Goal: Task Accomplishment & Management: Use online tool/utility

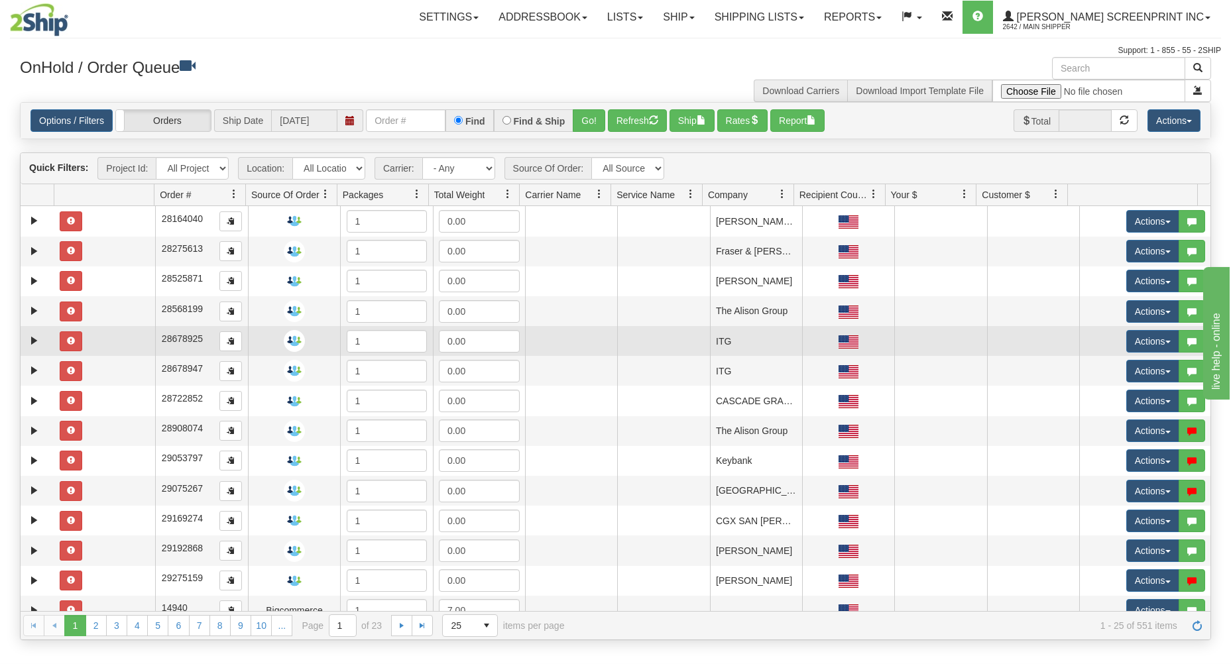
scroll to position [62, 0]
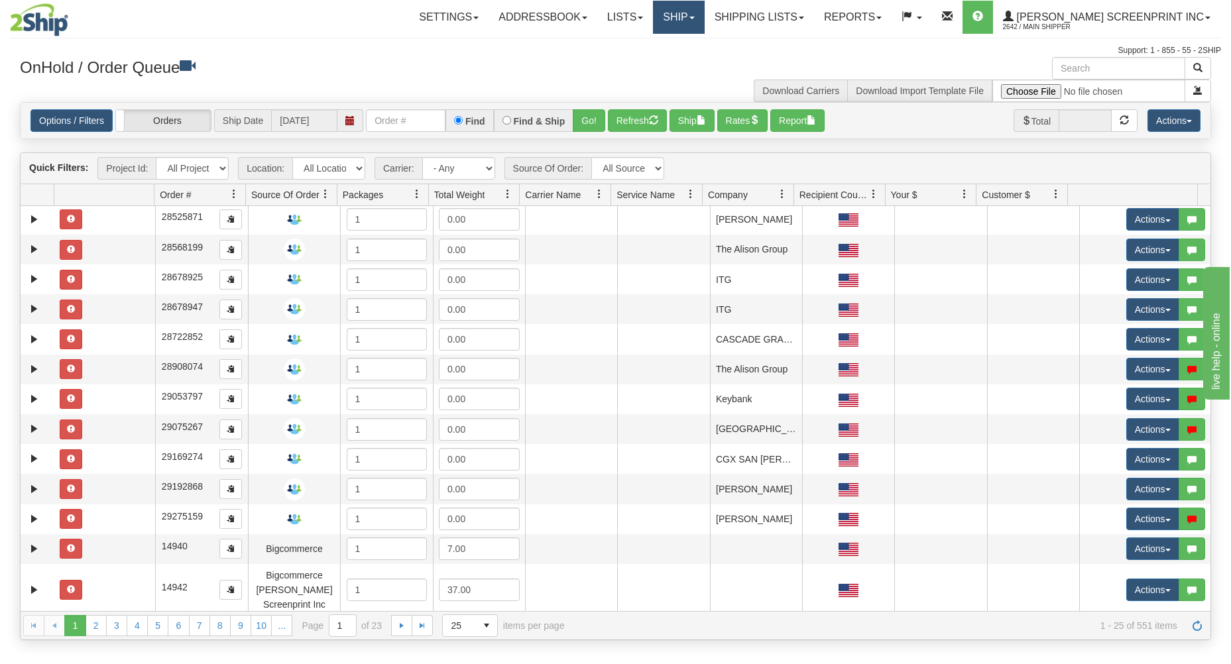
click at [699, 13] on link "Ship" at bounding box center [678, 17] width 51 height 33
click at [653, 64] on span "Ship Request" at bounding box center [625, 63] width 56 height 11
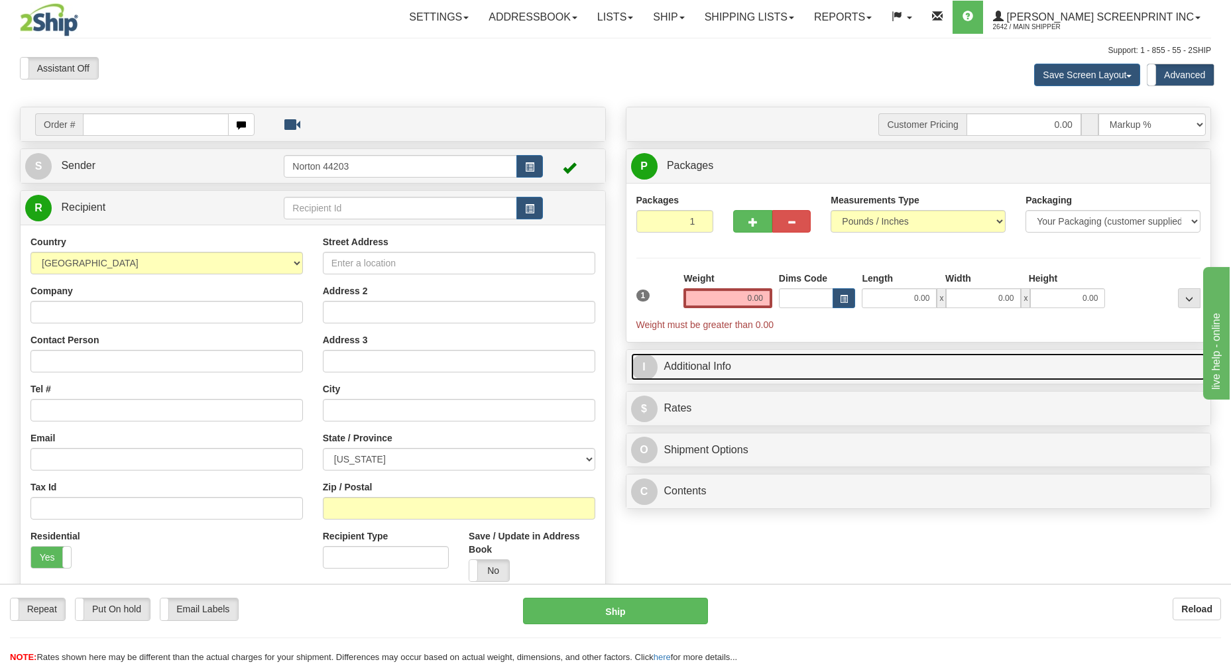
click at [730, 365] on link "I Additional Info" at bounding box center [918, 366] width 575 height 27
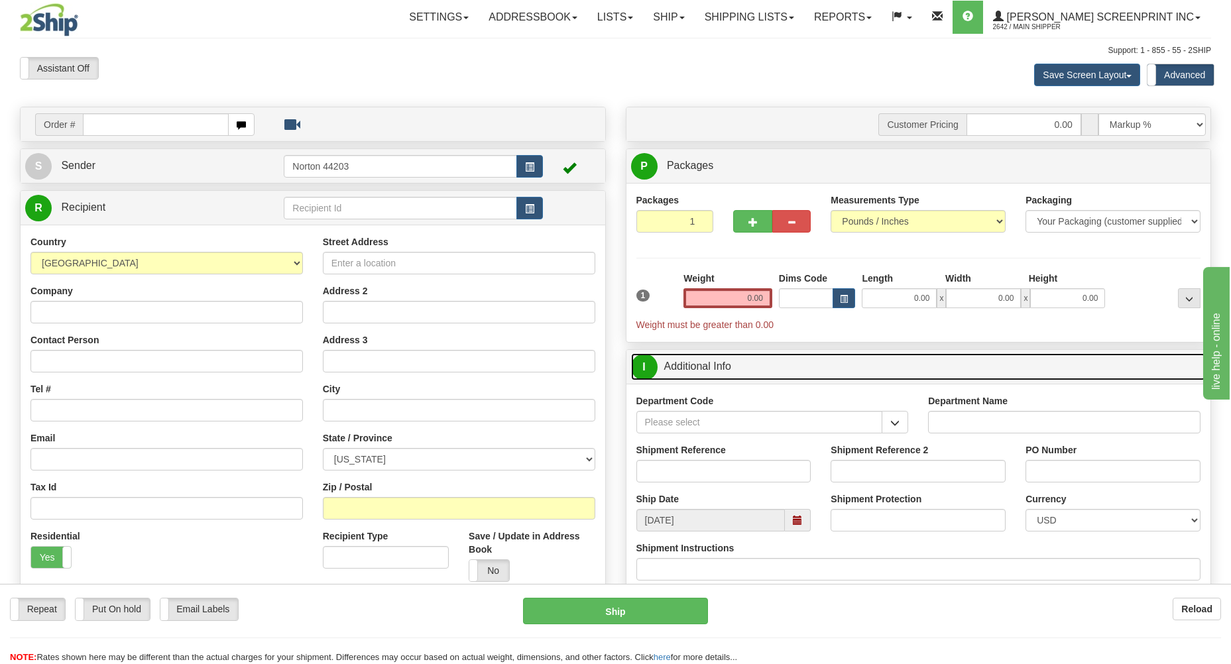
click at [664, 372] on link "I Additional Info" at bounding box center [918, 366] width 575 height 27
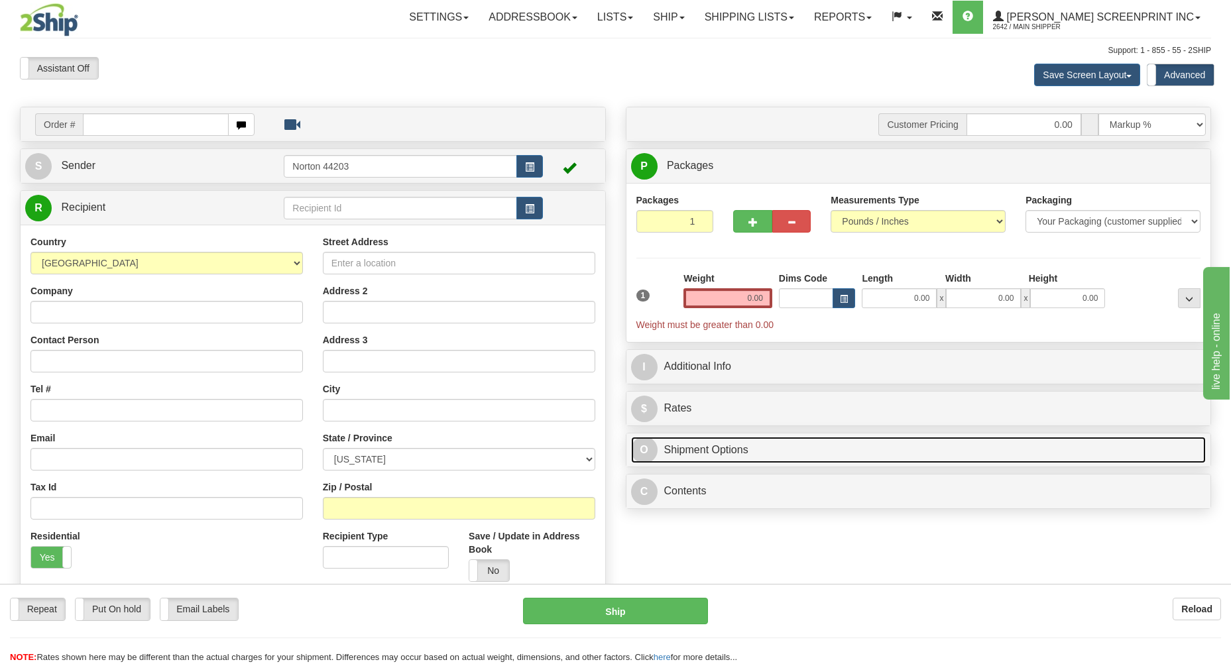
click at [692, 451] on link "O Shipment Options" at bounding box center [918, 450] width 575 height 27
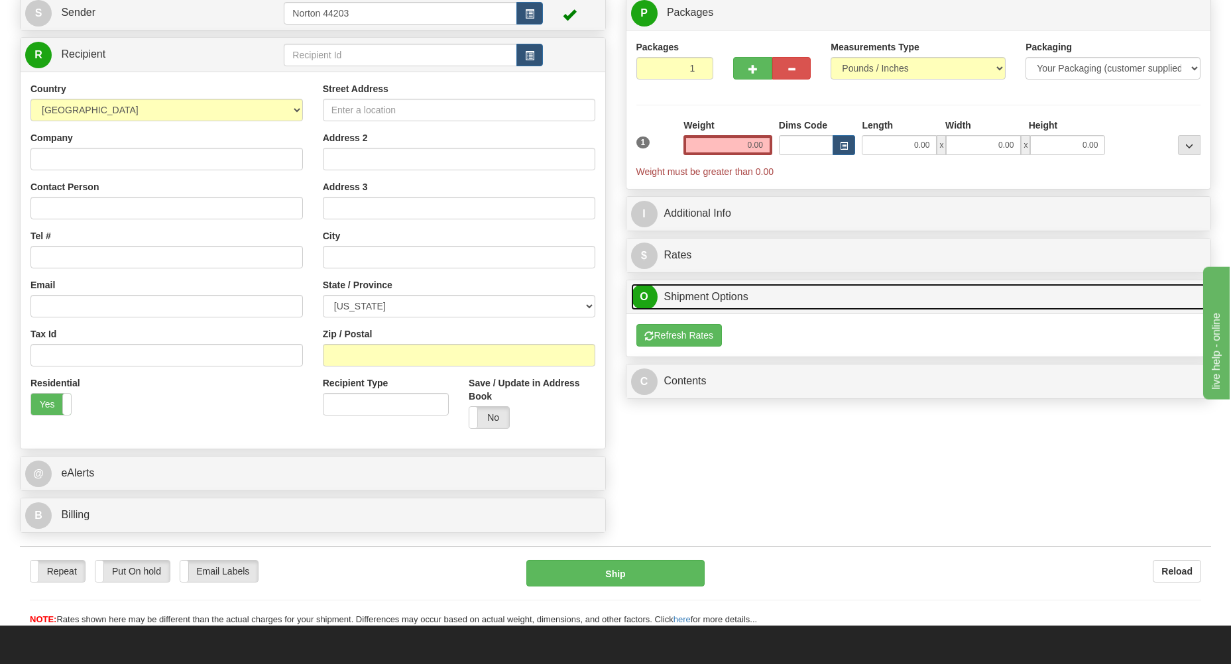
scroll to position [213, 0]
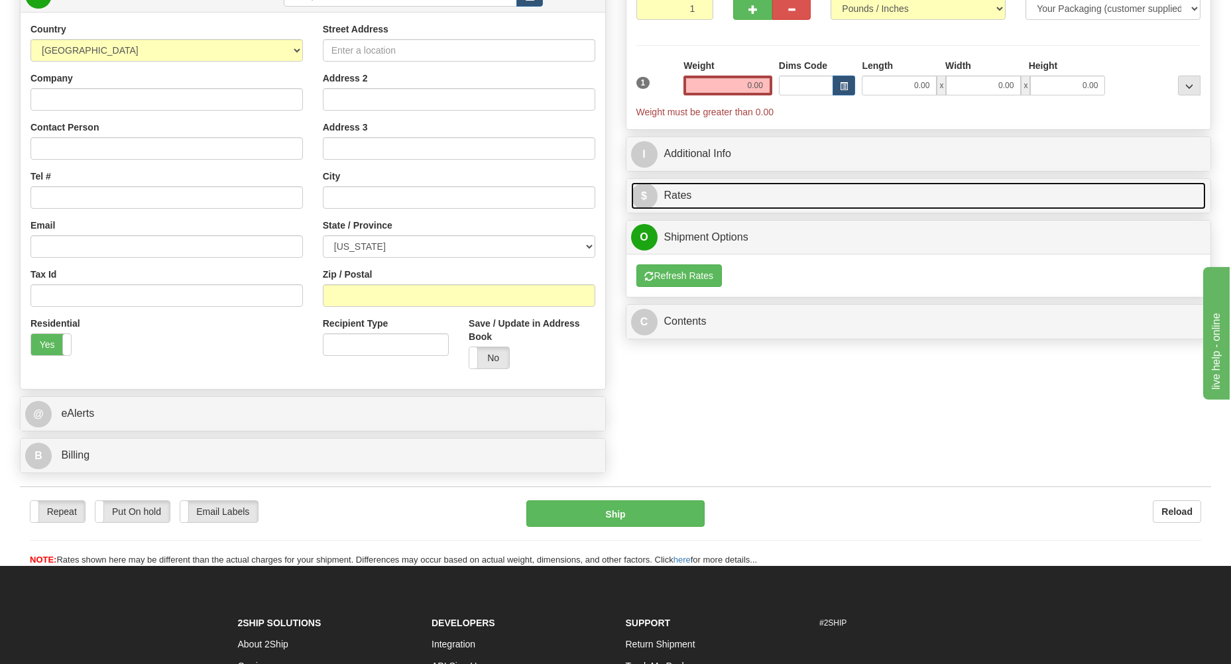
click at [672, 190] on link "$ Rates" at bounding box center [918, 195] width 575 height 27
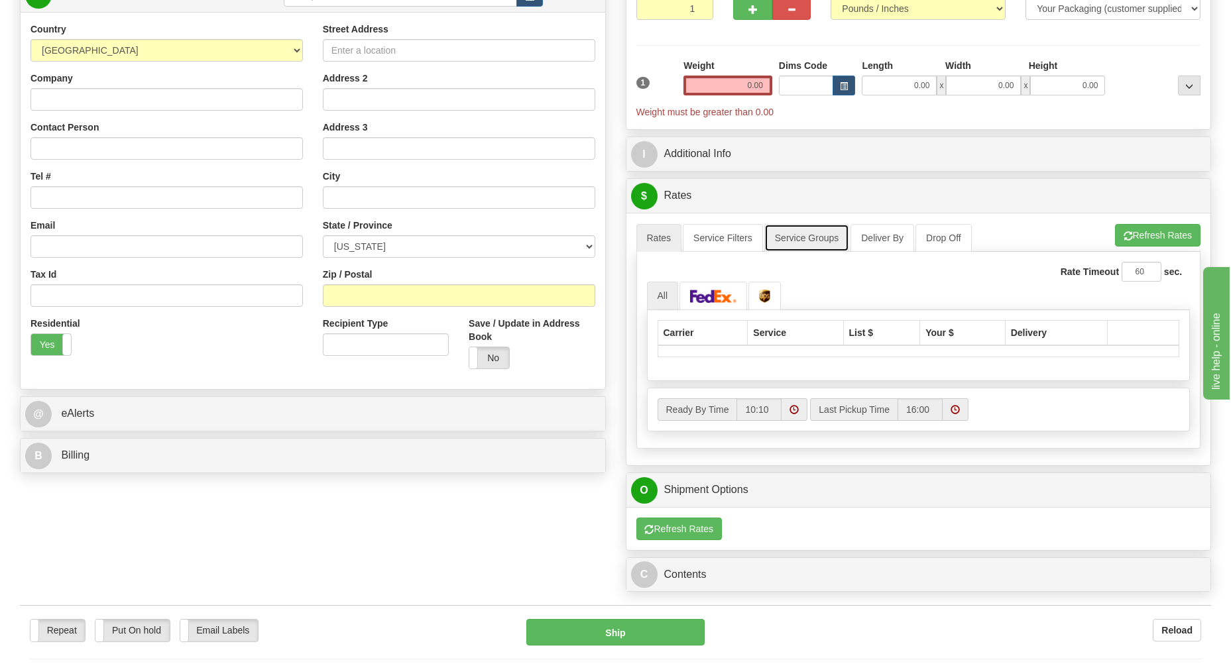
click at [817, 243] on link "Service Groups" at bounding box center [806, 238] width 85 height 28
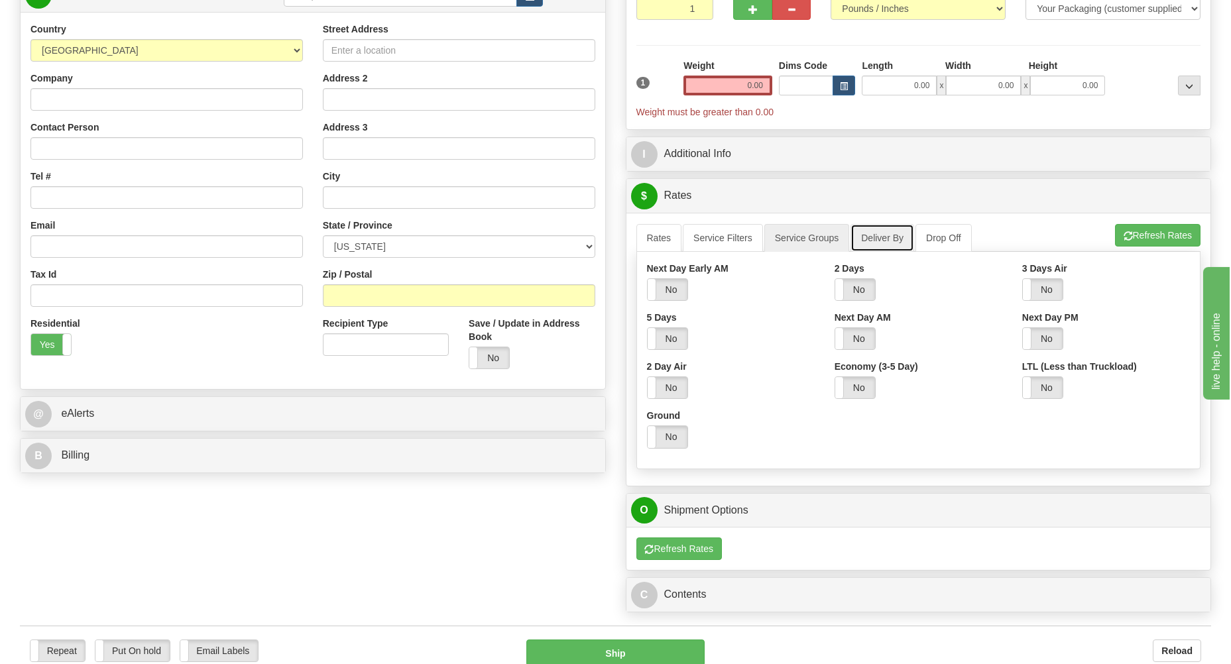
click at [872, 245] on link "Deliver By" at bounding box center [883, 238] width 64 height 28
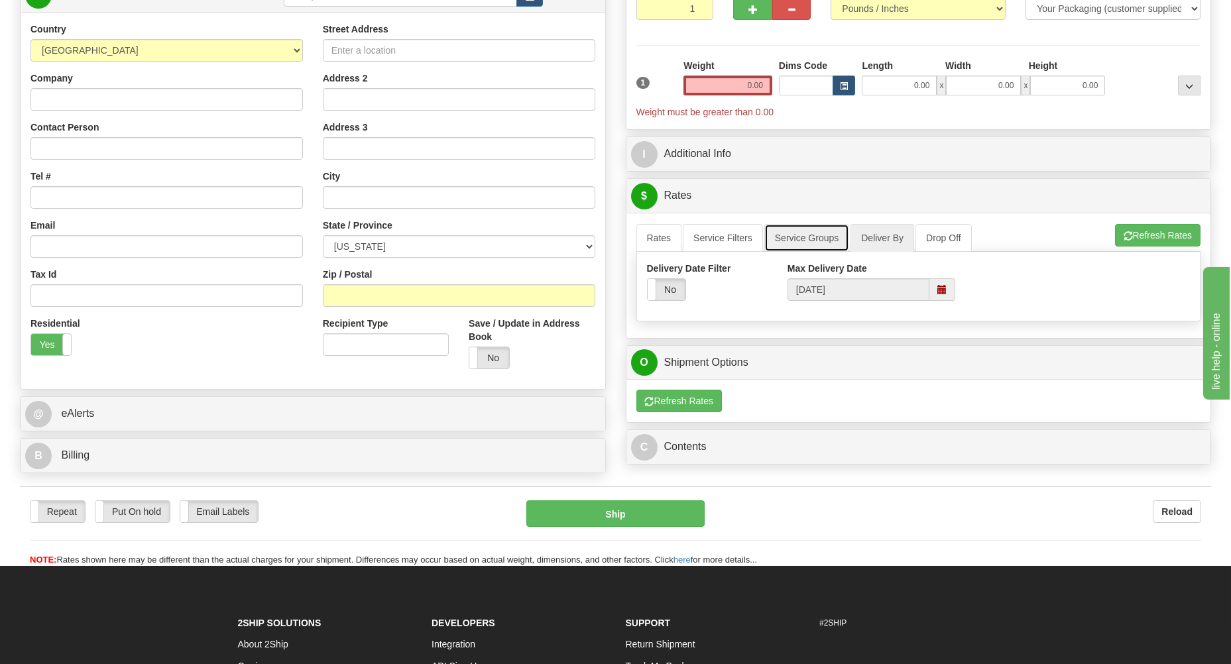
click at [797, 243] on link "Service Groups" at bounding box center [806, 238] width 85 height 28
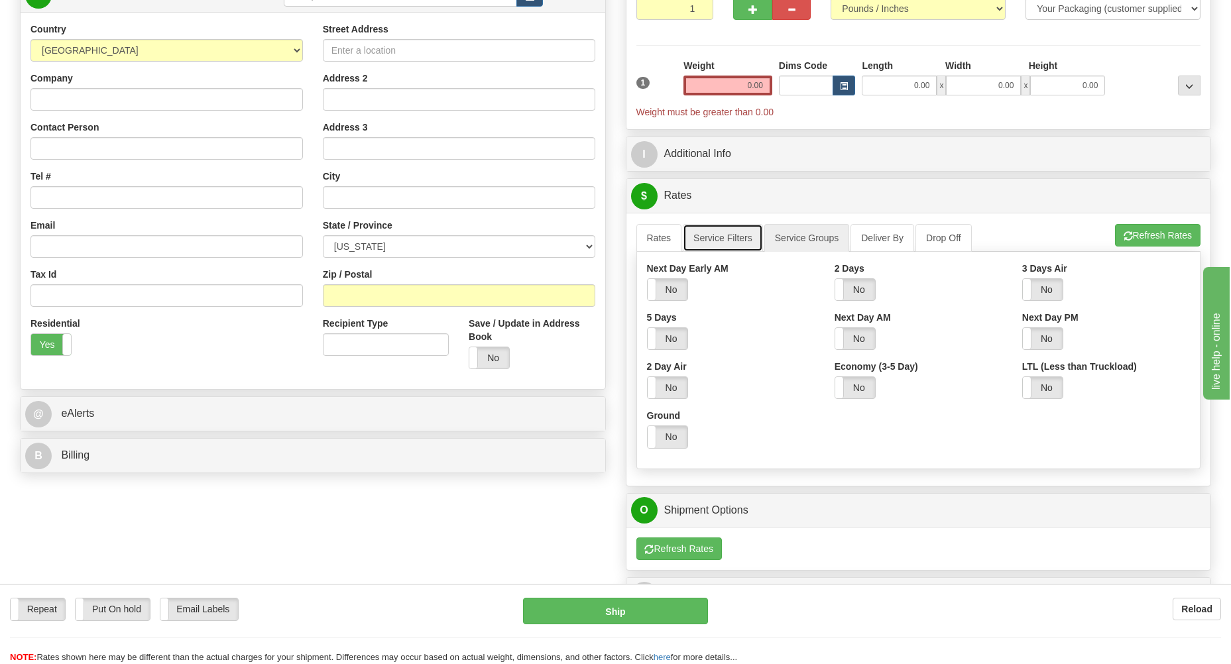
click at [736, 246] on link "Service Filters" at bounding box center [723, 238] width 80 height 28
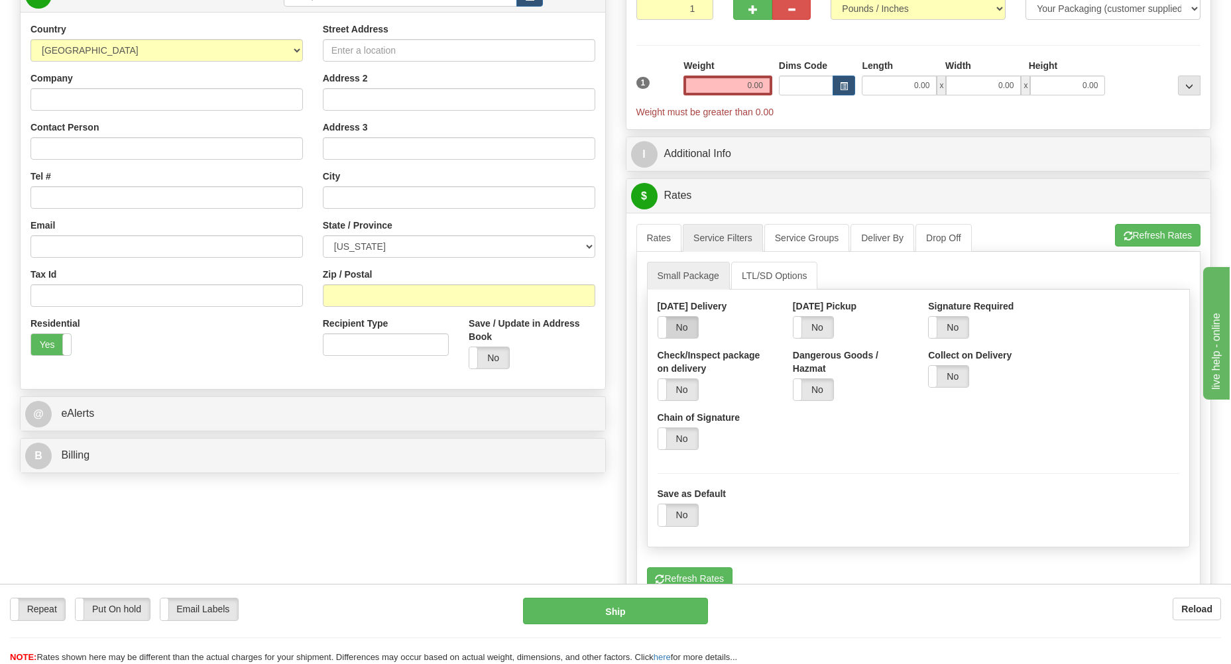
click at [689, 331] on label "No" at bounding box center [678, 327] width 40 height 21
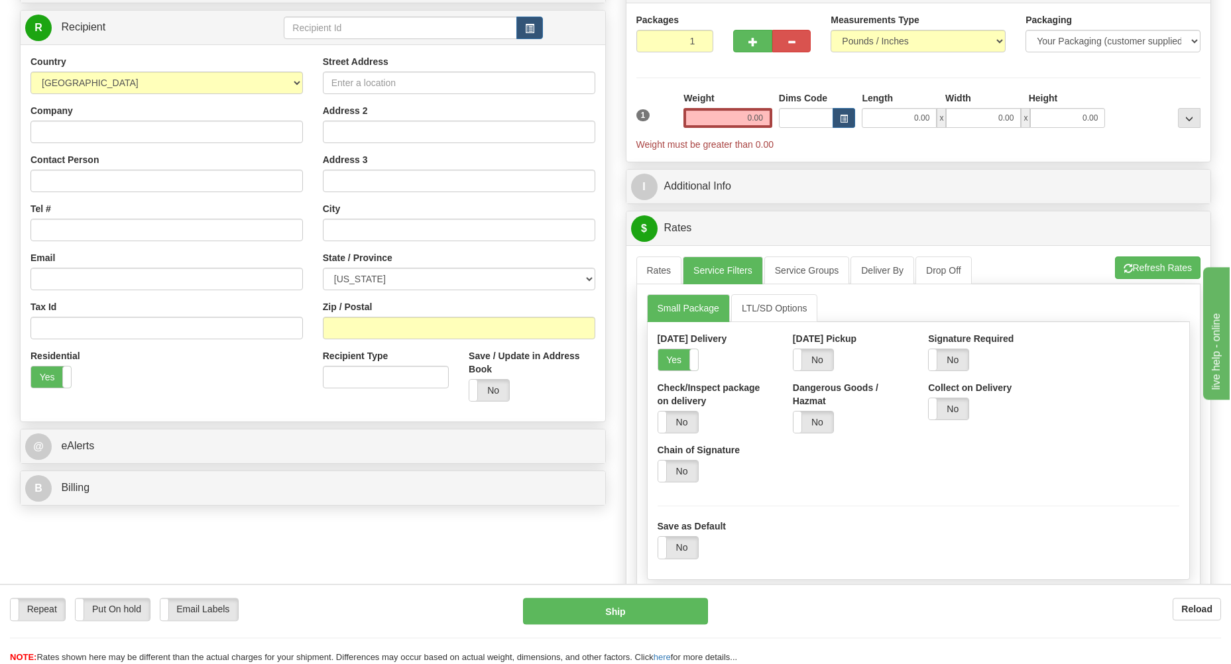
scroll to position [284, 0]
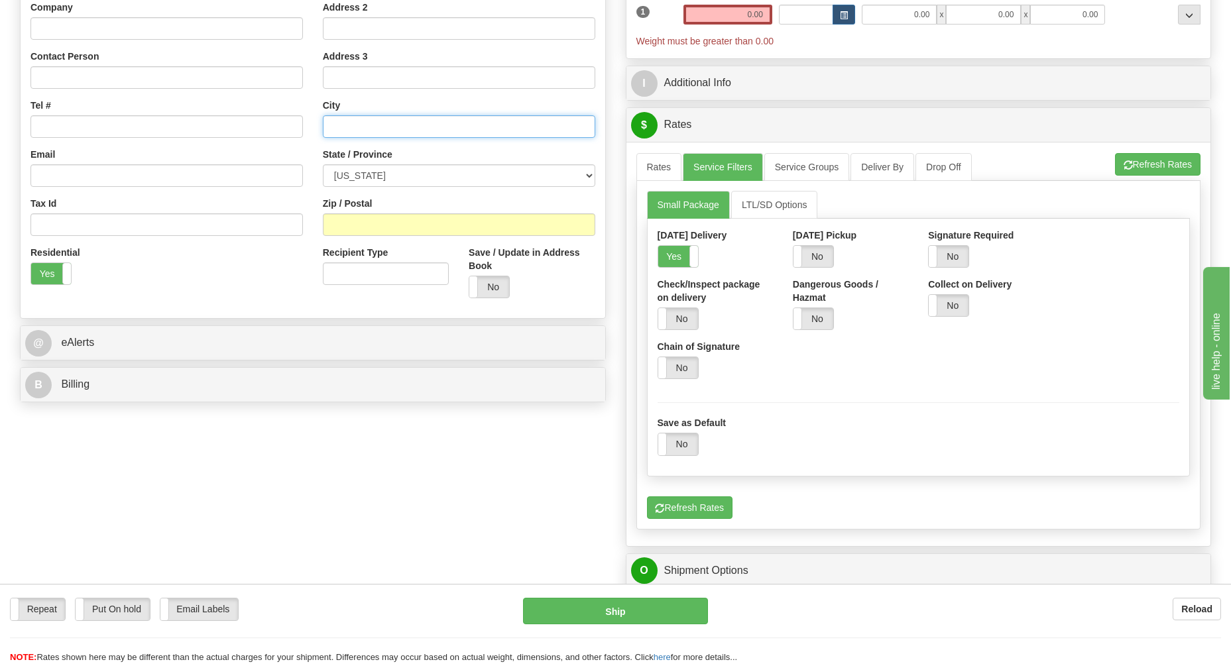
click at [388, 121] on input "text" at bounding box center [459, 126] width 272 height 23
click at [383, 225] on input "Zip / Postal" at bounding box center [459, 224] width 272 height 23
type input "1"
type input "44769"
click at [323, 164] on select "ALABAMA ALASKA ARIZONA ARKANSAS Armed Forces America Armed Forces Europe Armed …" at bounding box center [459, 175] width 272 height 23
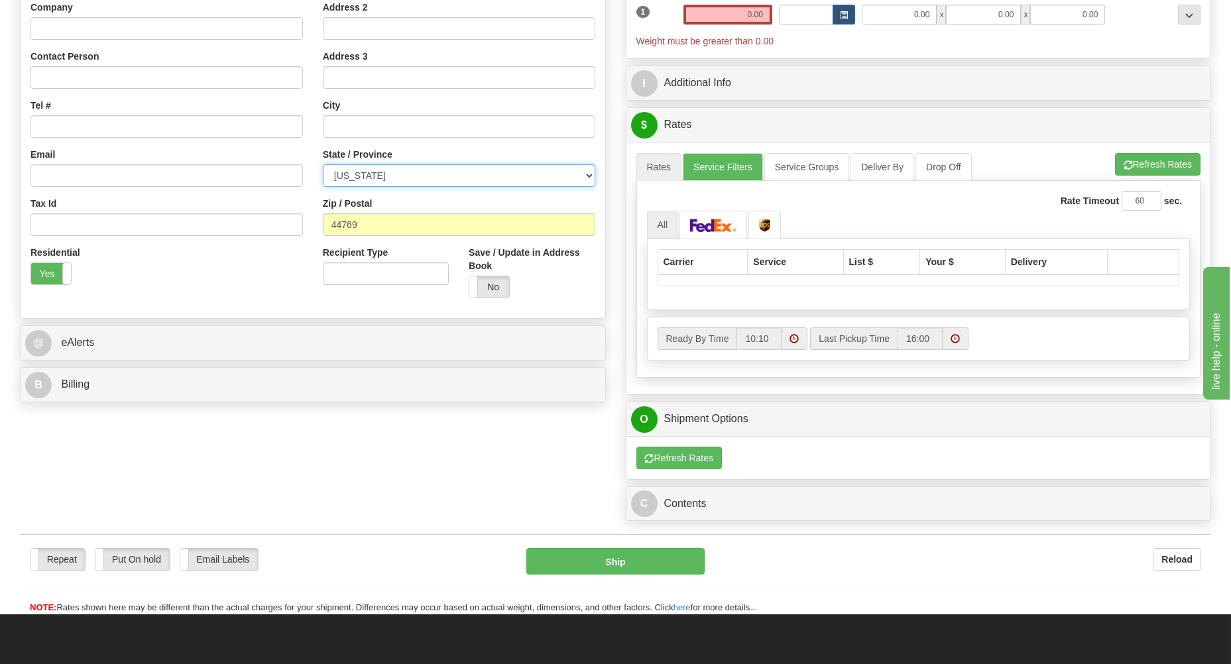
select select "MN"
click option "MINNESOTA" at bounding box center [0, 0] width 0 height 0
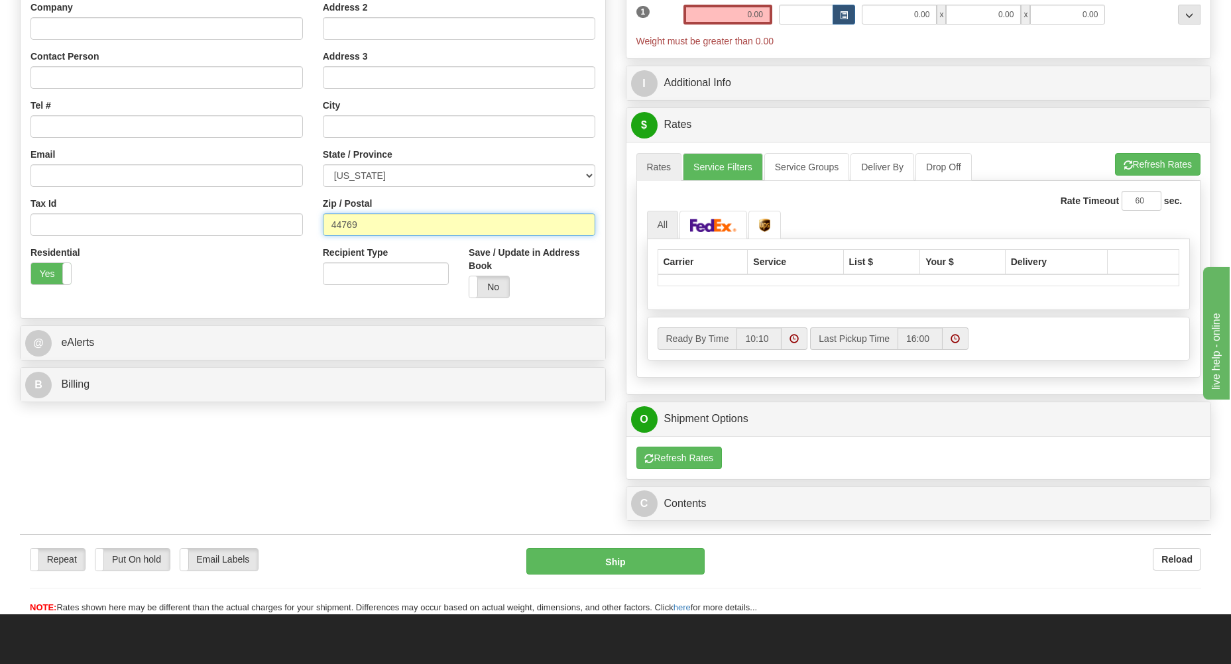
click at [368, 221] on input "44769" at bounding box center [459, 224] width 272 height 23
drag, startPoint x: 334, startPoint y: 225, endPoint x: 419, endPoint y: 224, distance: 84.9
click at [419, 224] on input "44769" at bounding box center [459, 224] width 272 height 23
click at [239, 274] on div "Residential Yes No" at bounding box center [167, 270] width 292 height 49
click at [388, 131] on input "text" at bounding box center [459, 126] width 272 height 23
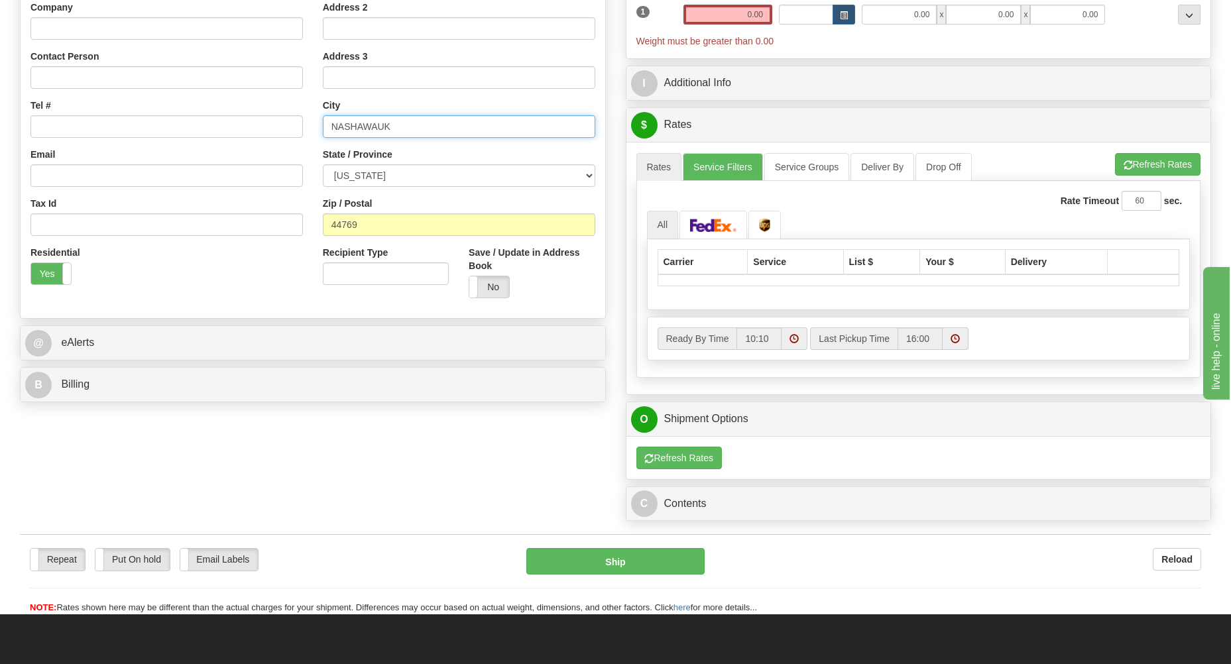
scroll to position [142, 0]
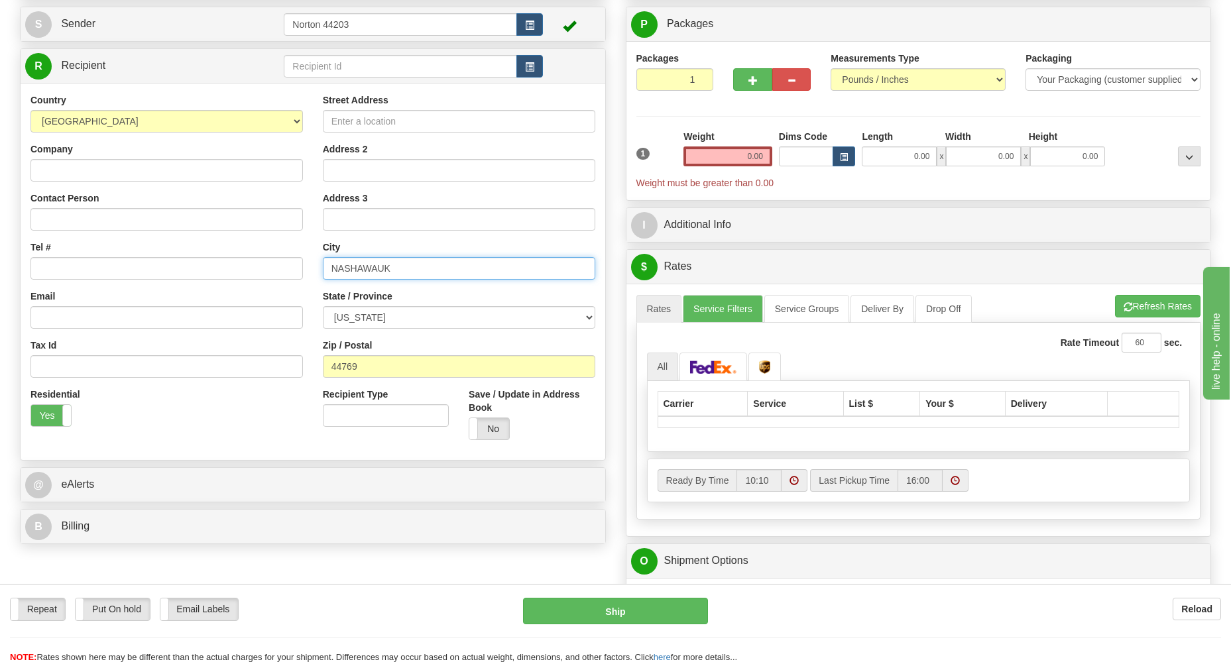
type input "NASHAWAUK"
click at [739, 154] on input "0.00" at bounding box center [727, 157] width 89 height 20
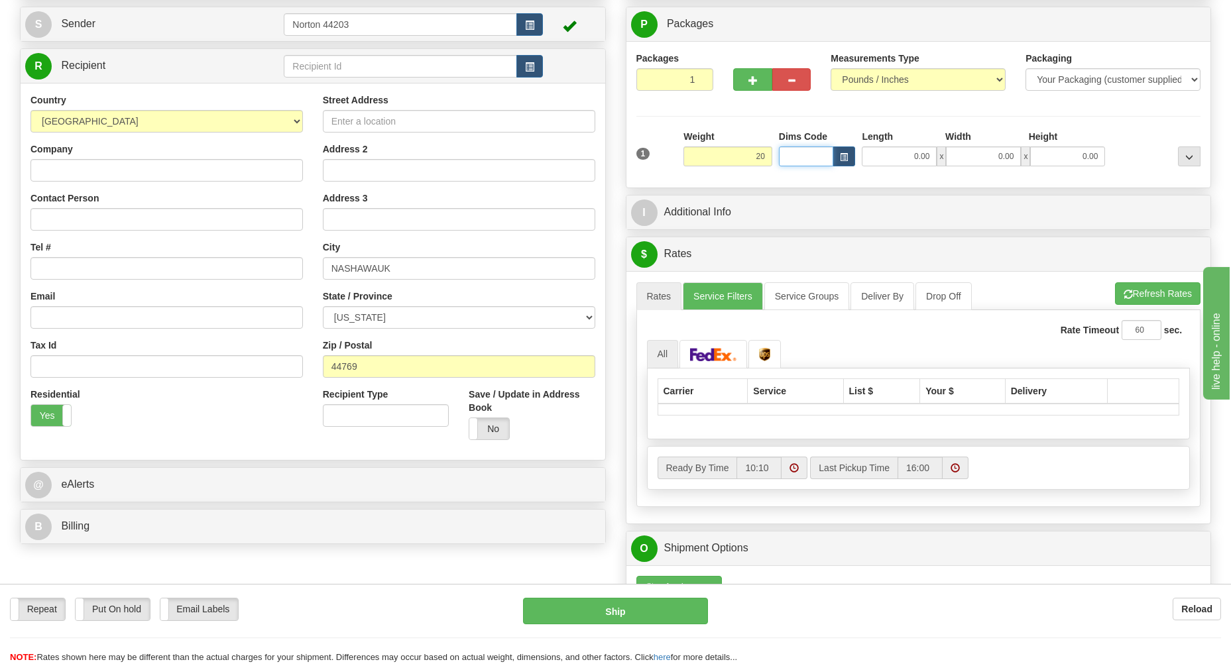
type input "20.00"
click at [912, 159] on input "0.00" at bounding box center [899, 157] width 75 height 20
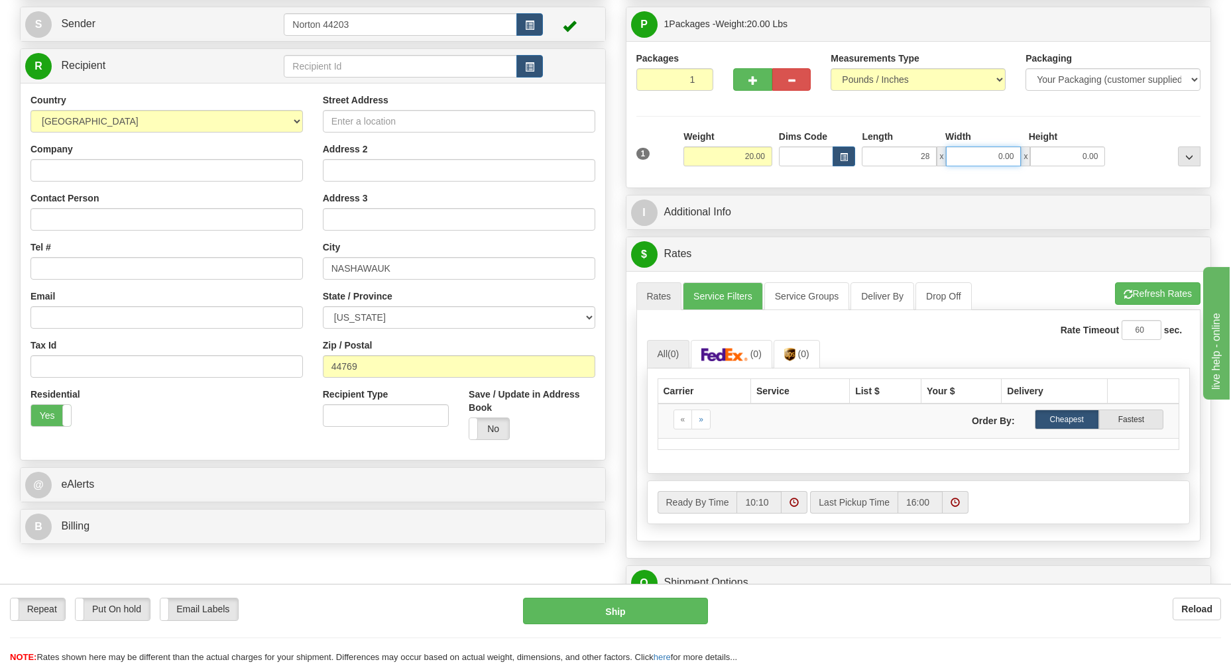
type input "28.00"
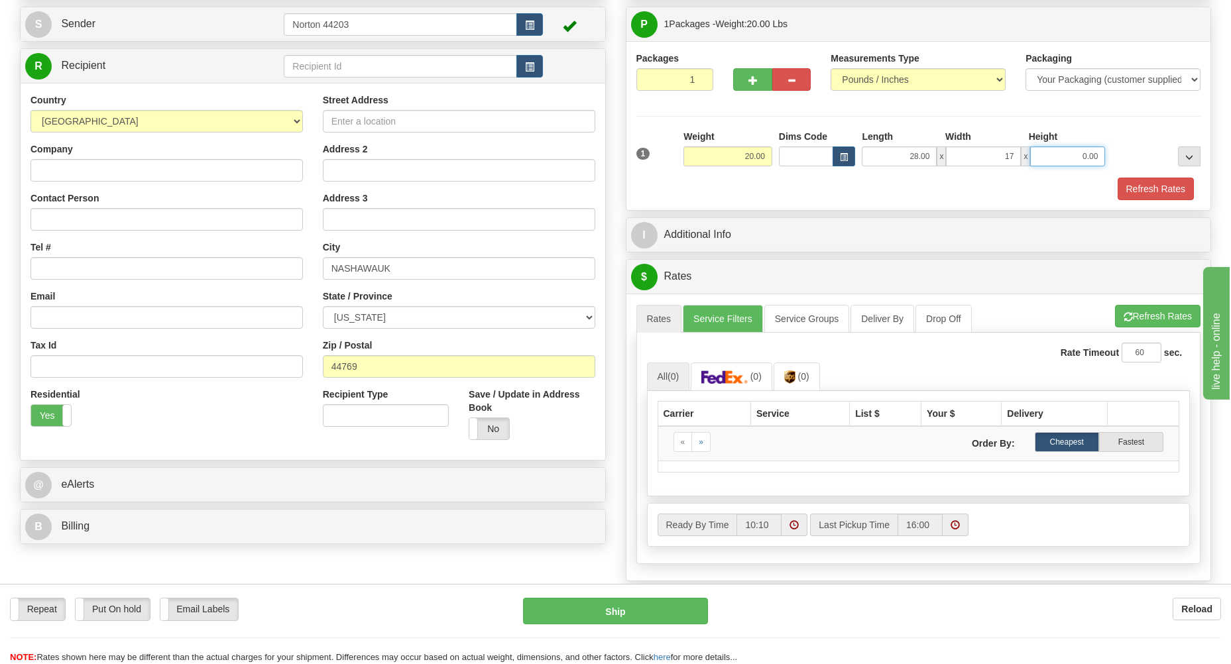
type input "17.00"
type input "3.00"
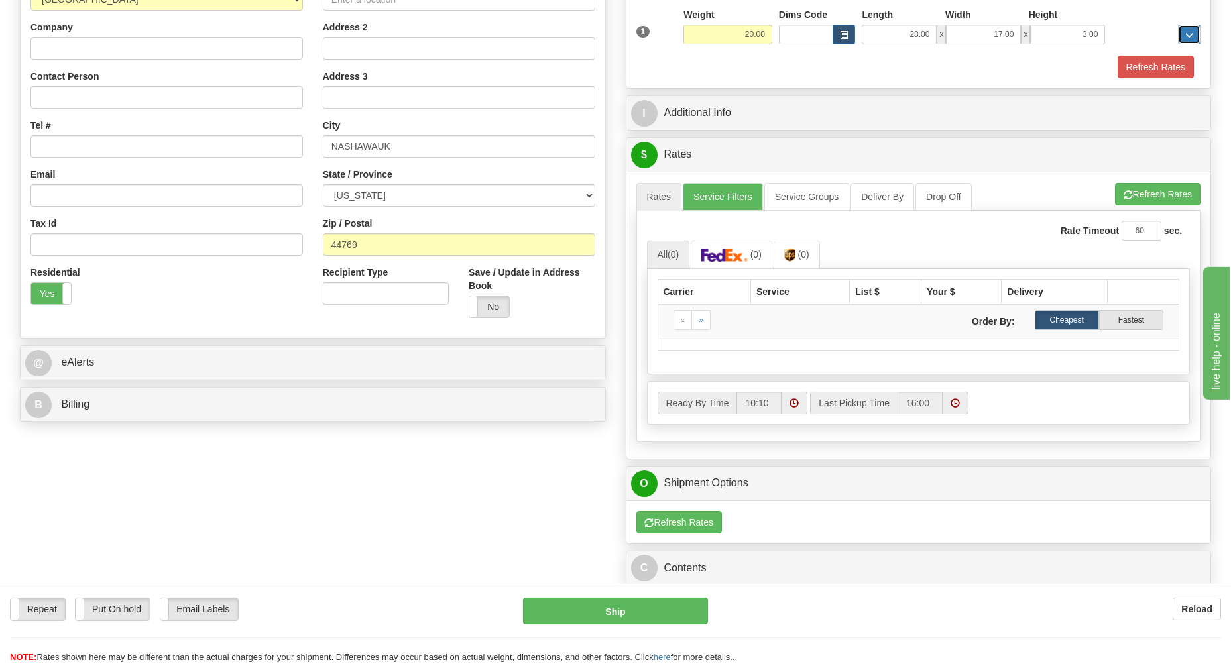
scroll to position [284, 0]
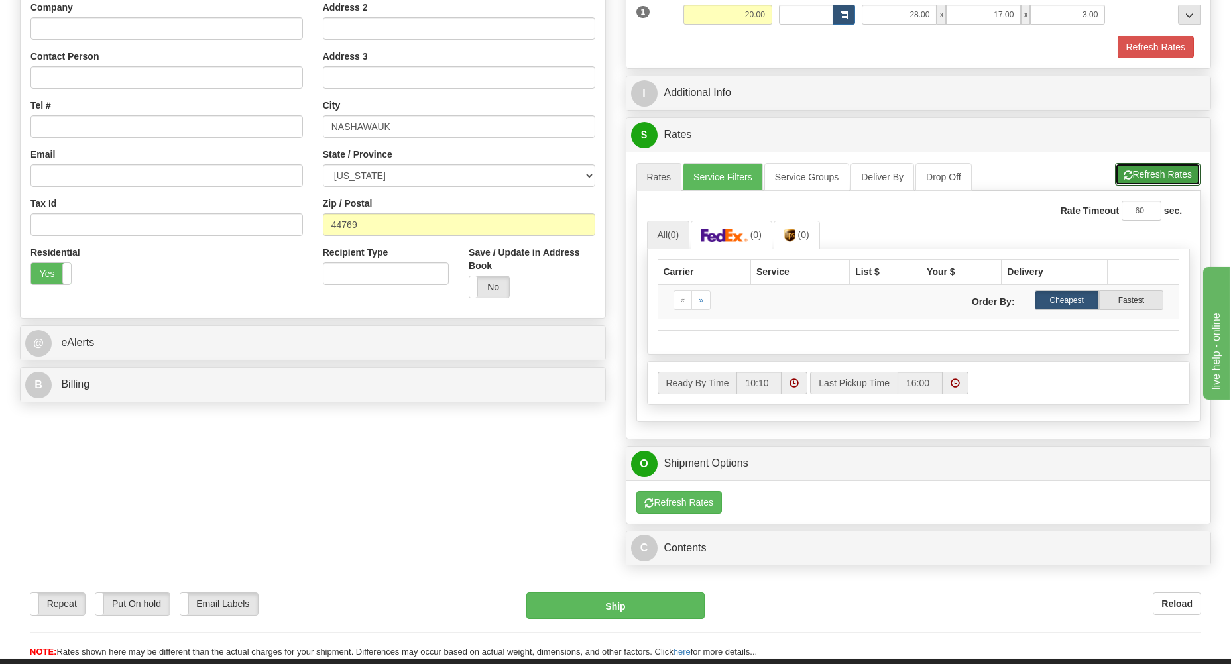
drag, startPoint x: 1152, startPoint y: 170, endPoint x: 1133, endPoint y: 165, distance: 19.8
click at [1149, 167] on button "Refresh Rates" at bounding box center [1158, 174] width 86 height 23
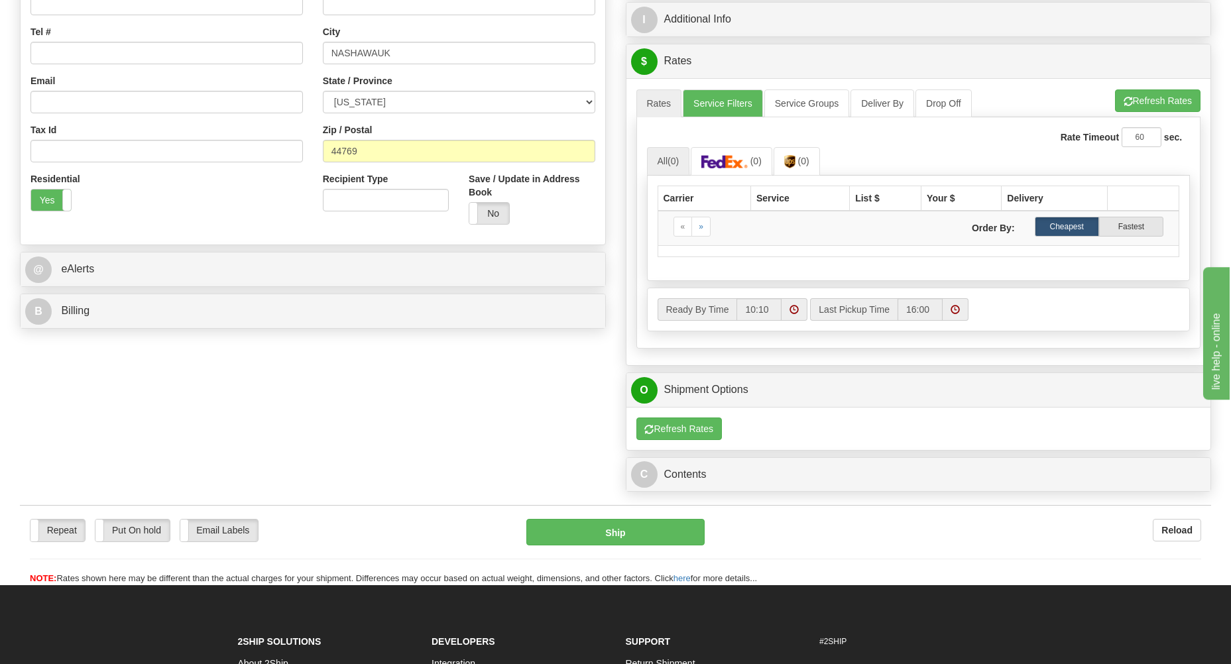
scroll to position [355, 0]
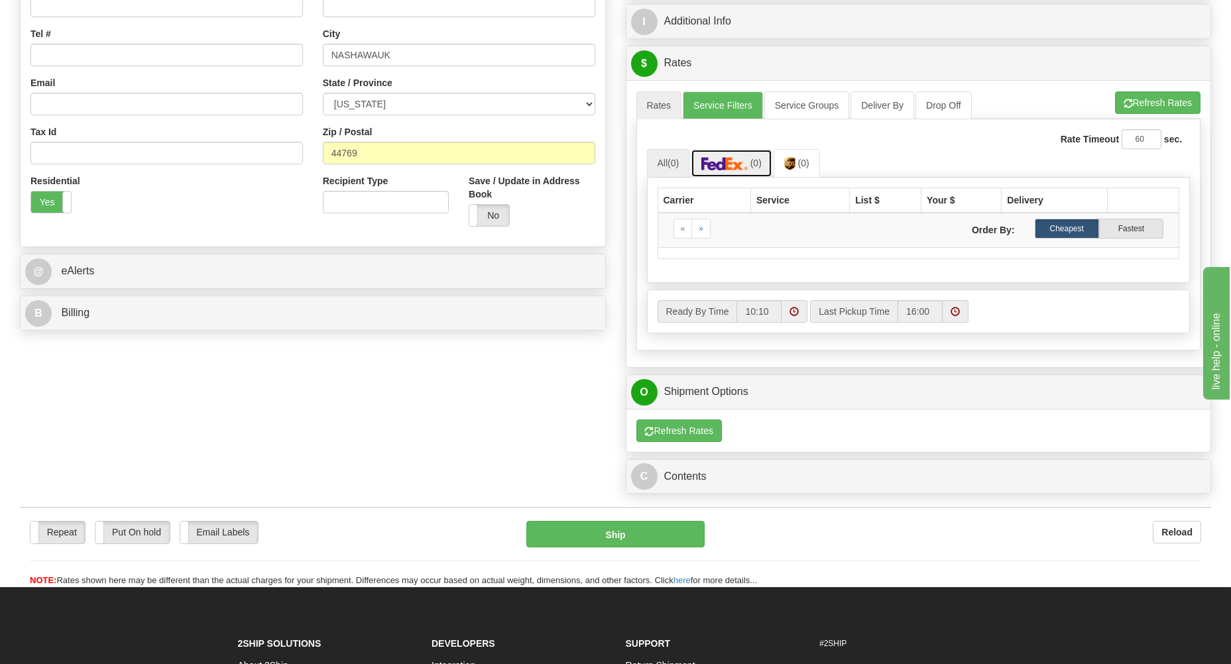
click at [735, 170] on img at bounding box center [724, 163] width 46 height 13
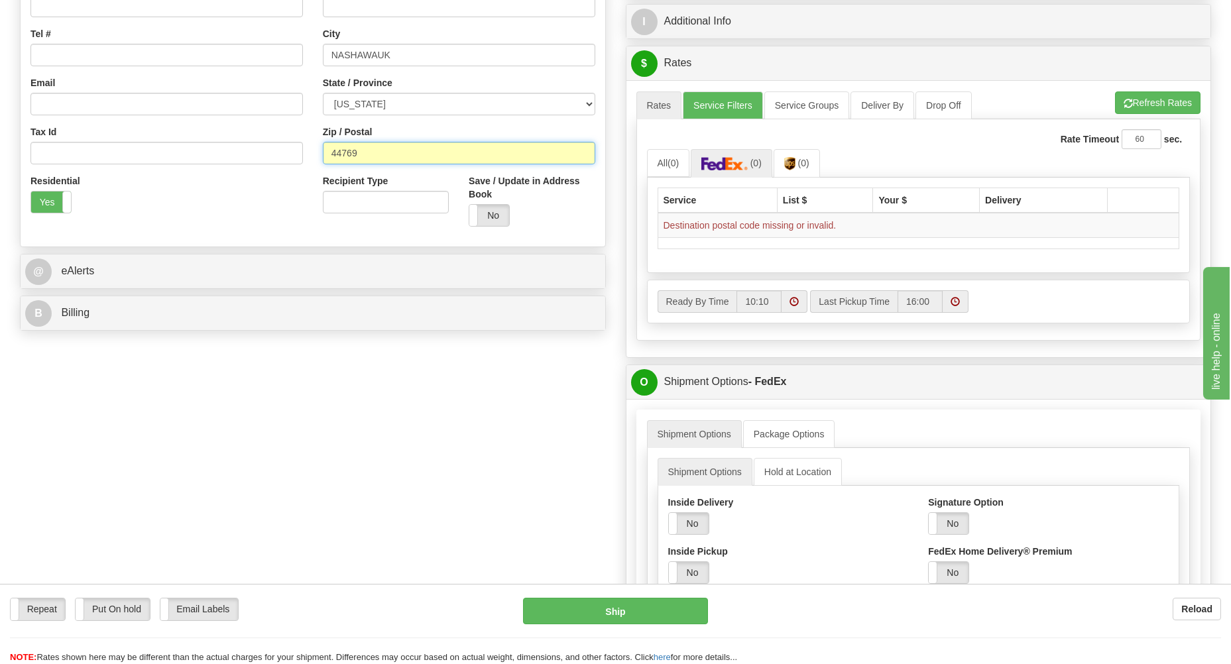
click at [375, 151] on input "44769" at bounding box center [459, 153] width 272 height 23
type input "4"
type input "55769"
drag, startPoint x: 1167, startPoint y: 102, endPoint x: 1156, endPoint y: 104, distance: 11.4
click at [1166, 102] on button "Refresh Rates" at bounding box center [1158, 102] width 86 height 23
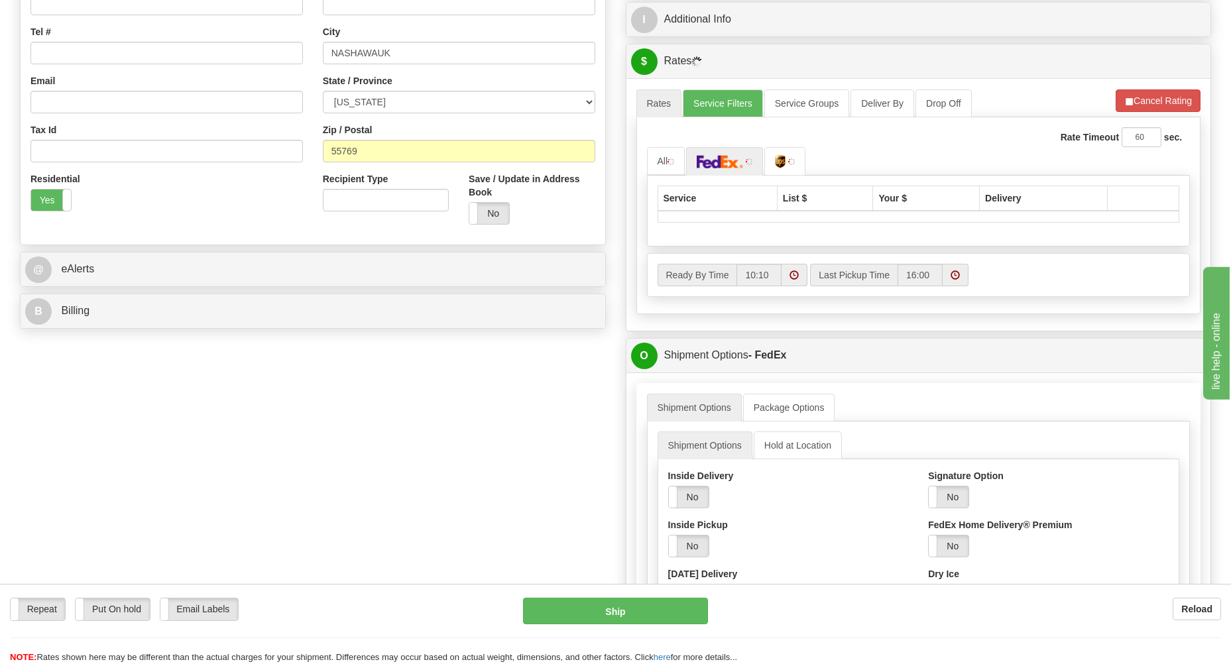
scroll to position [426, 0]
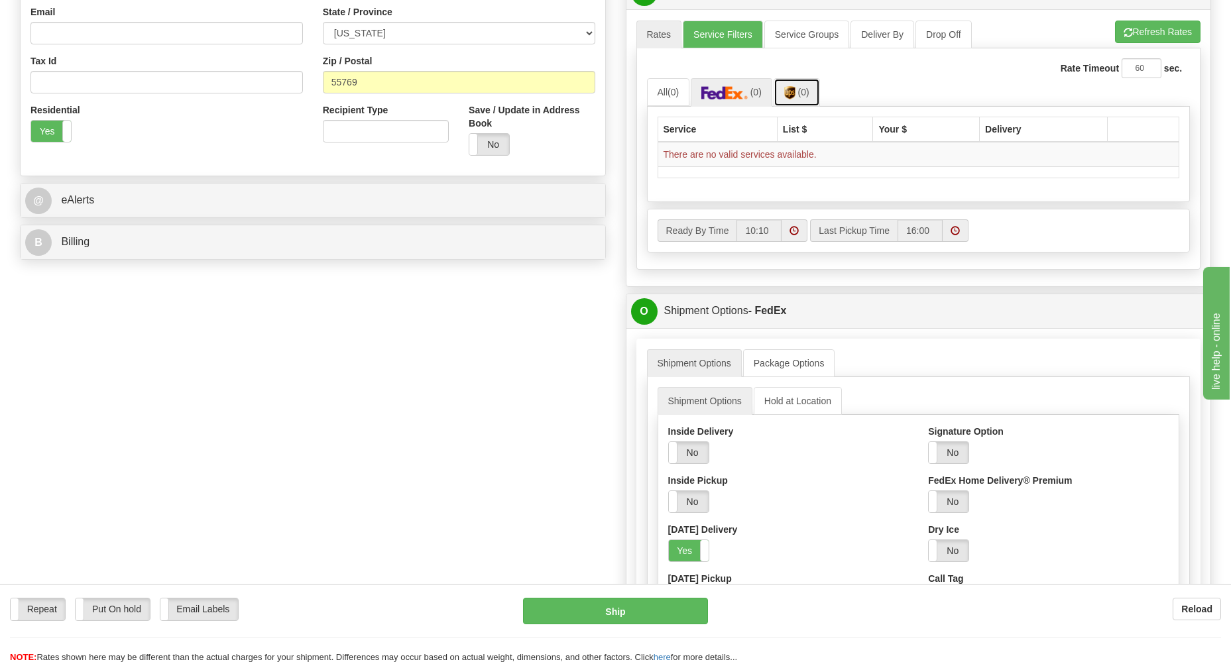
click at [799, 96] on link "(0)" at bounding box center [797, 92] width 46 height 29
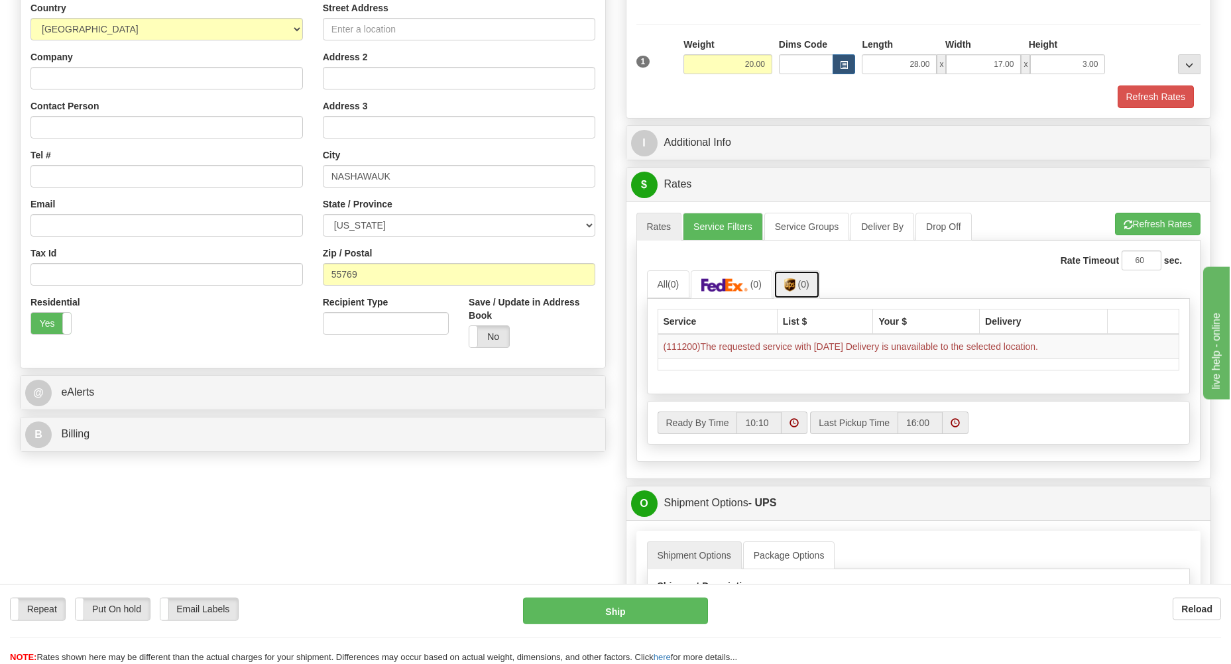
scroll to position [213, 0]
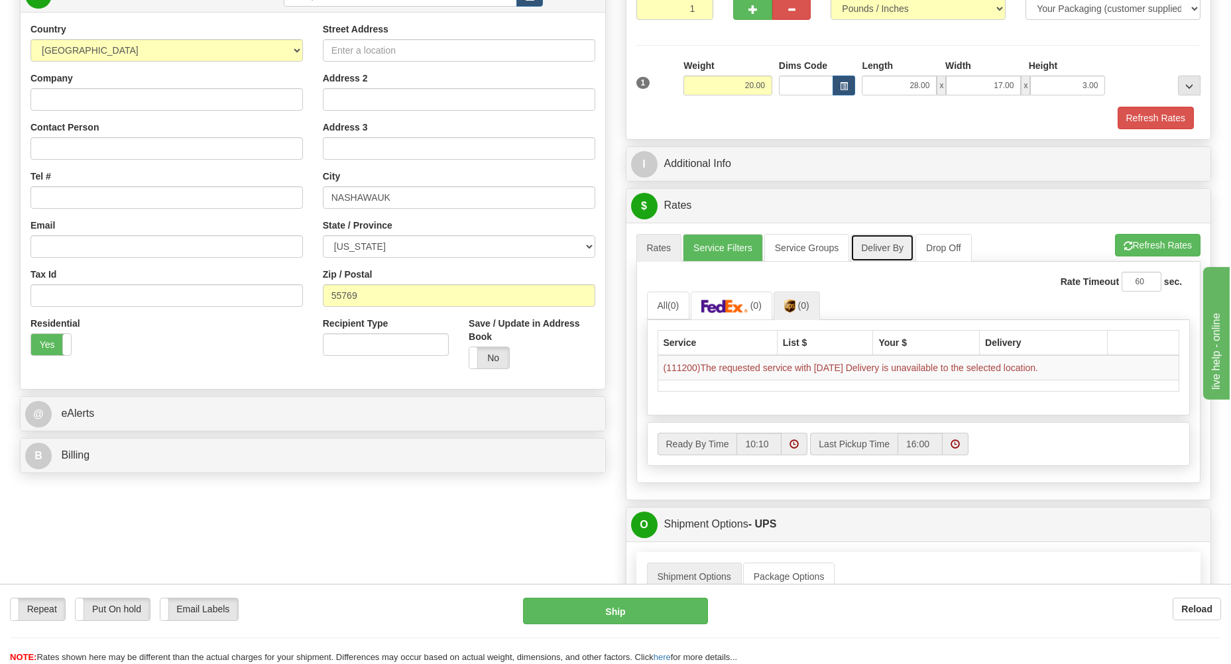
click at [862, 253] on link "Deliver By" at bounding box center [883, 248] width 64 height 28
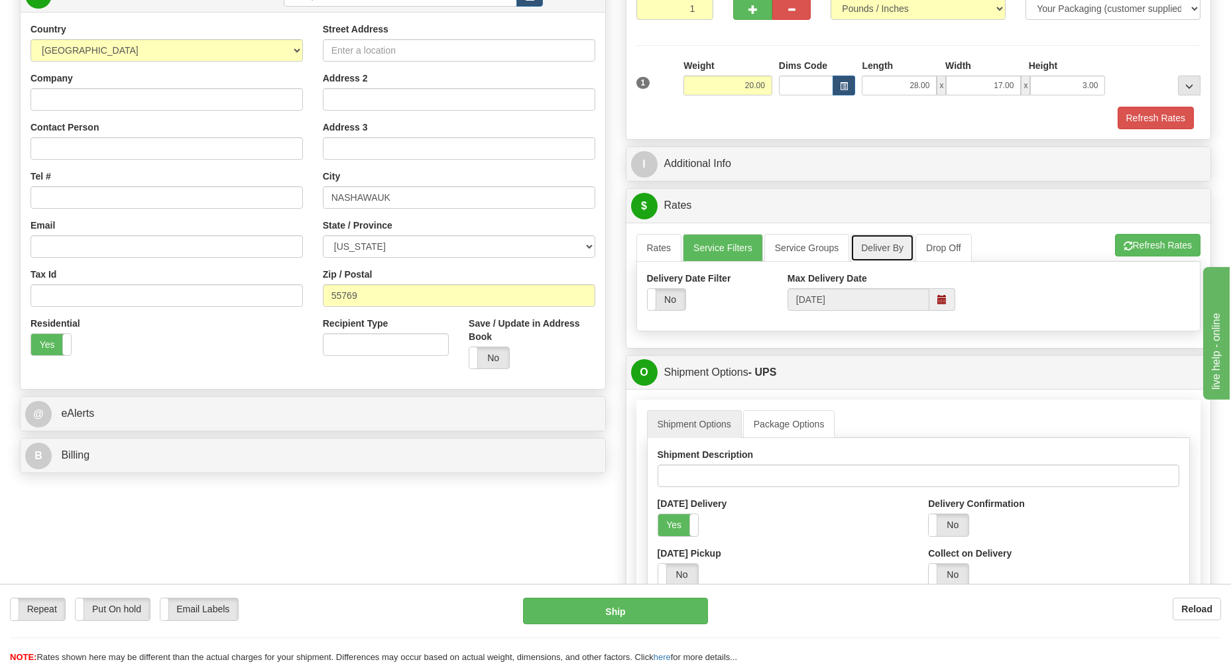
click at [940, 301] on span at bounding box center [941, 299] width 9 height 9
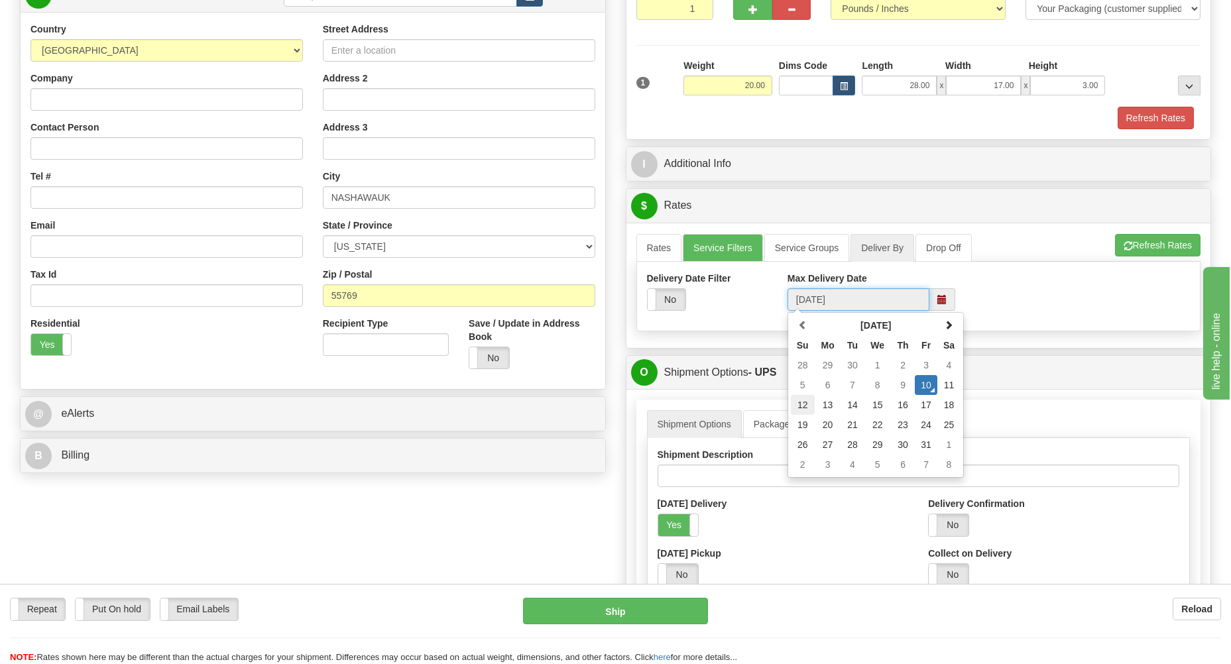
click at [806, 408] on td "12" at bounding box center [803, 405] width 24 height 20
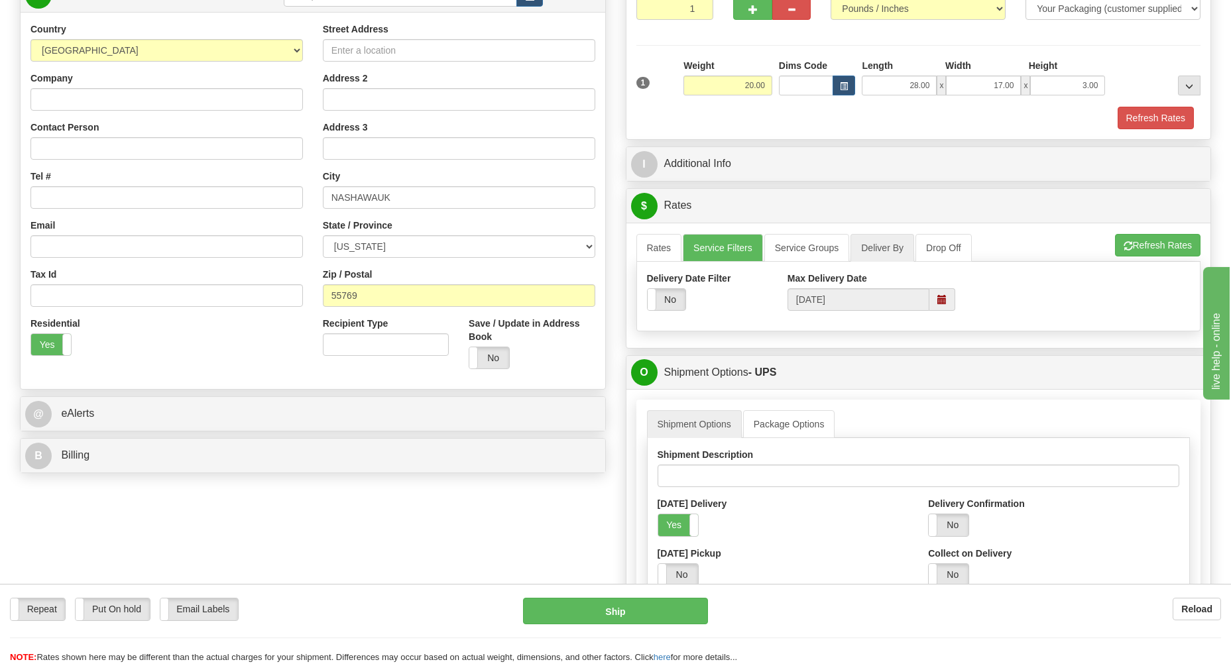
type input "10/12/2025"
click at [705, 247] on link "Service Filters" at bounding box center [723, 248] width 80 height 28
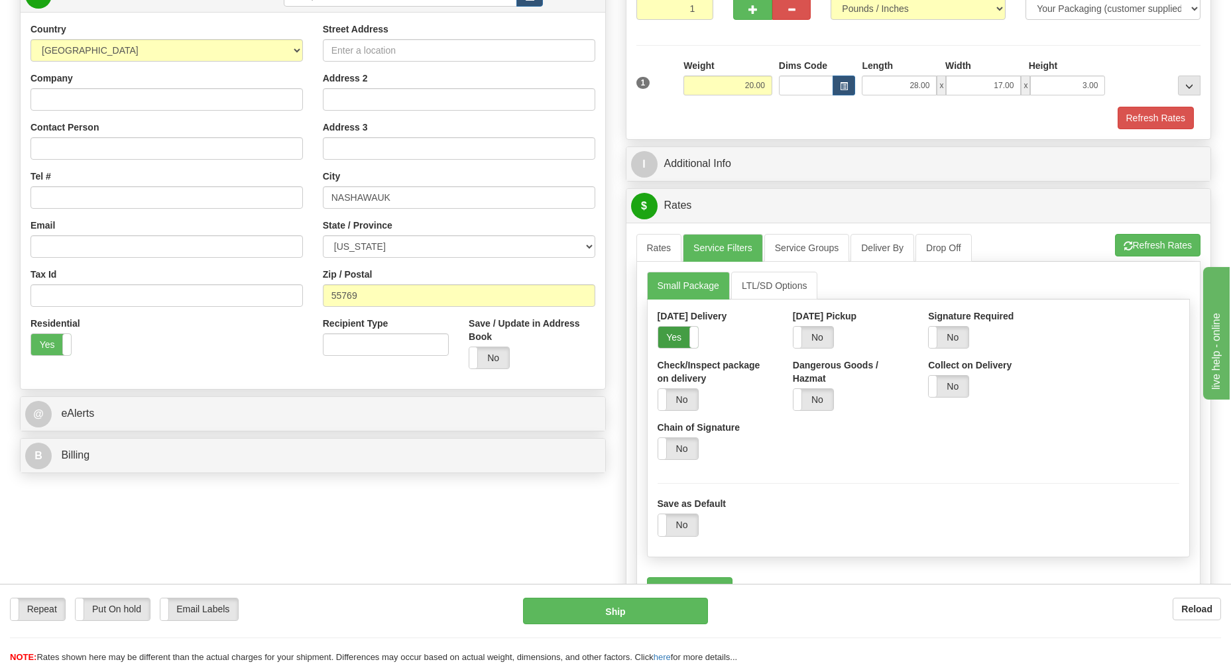
click at [668, 337] on label "Yes" at bounding box center [678, 337] width 40 height 21
click at [650, 251] on link "Rates" at bounding box center [659, 248] width 46 height 28
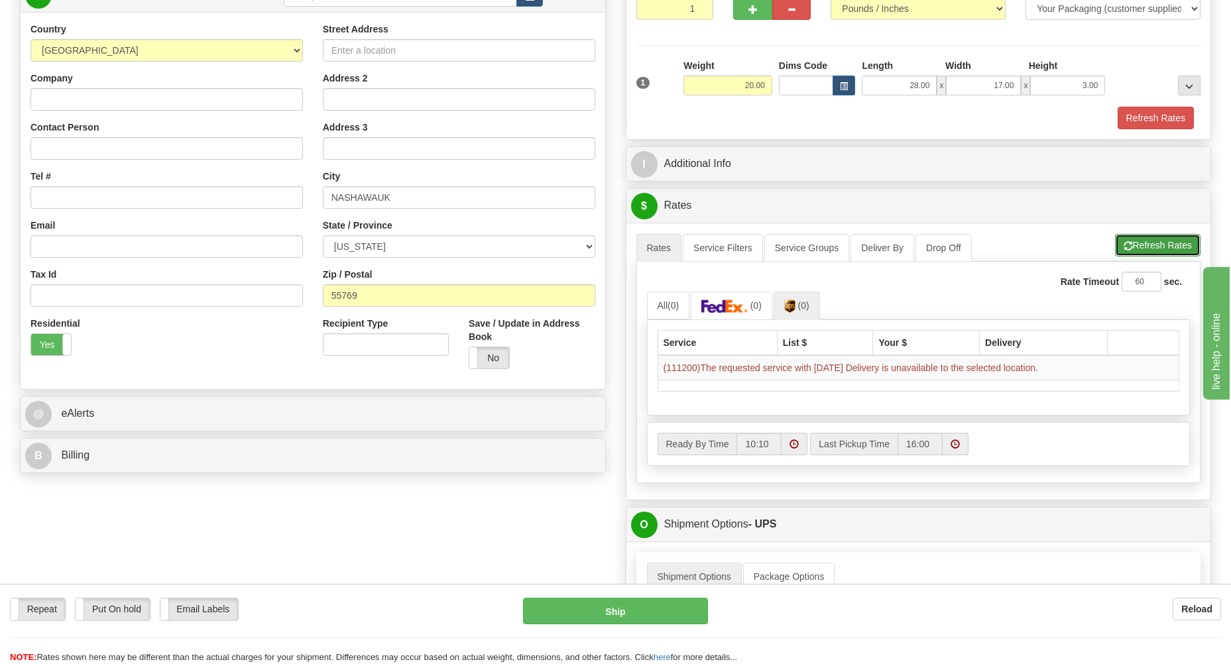
drag, startPoint x: 1141, startPoint y: 239, endPoint x: 1135, endPoint y: 265, distance: 26.5
click at [1140, 239] on button "Refresh Rates" at bounding box center [1158, 245] width 86 height 23
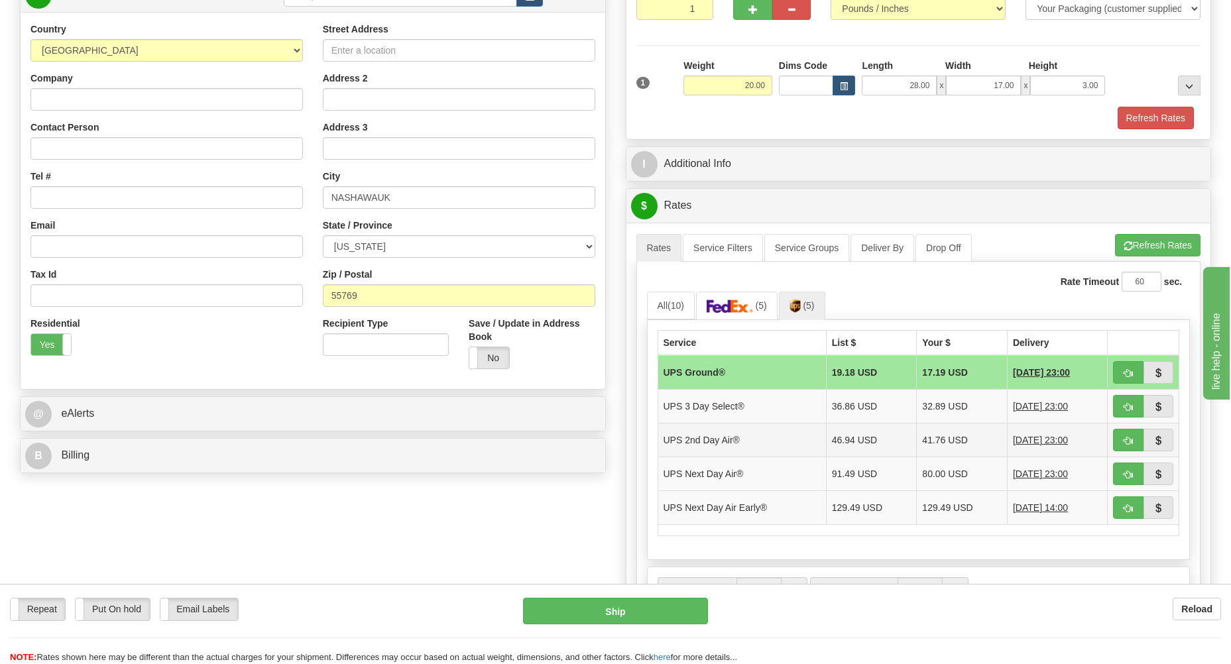
scroll to position [284, 0]
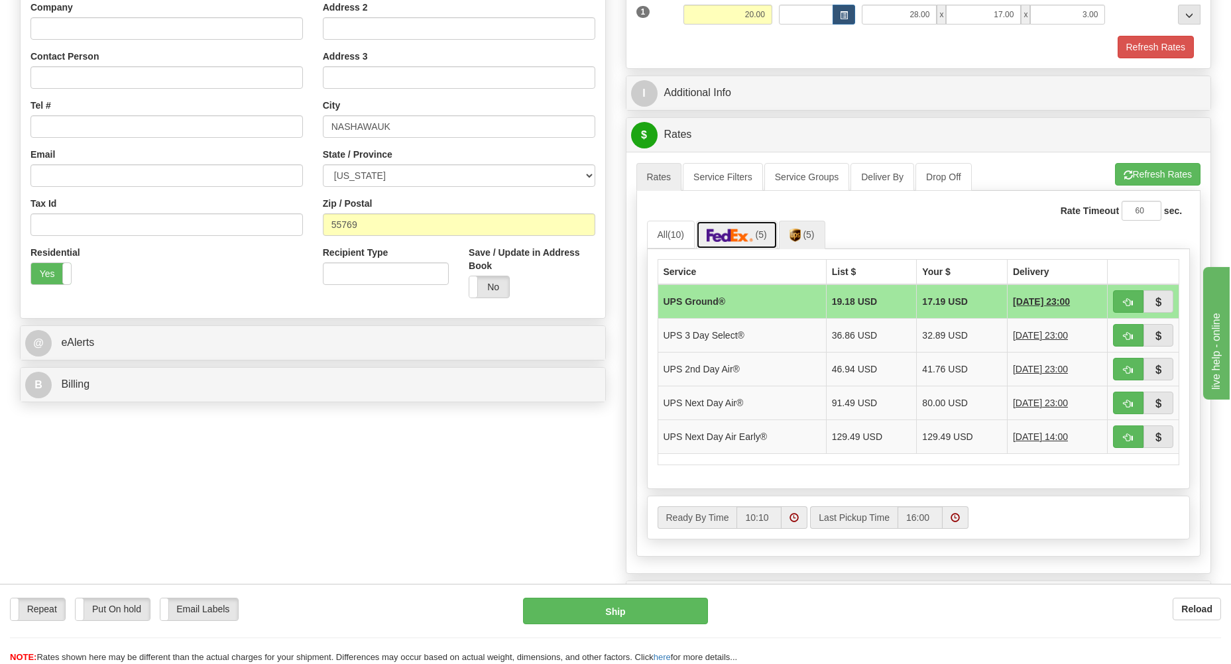
click at [735, 242] on img at bounding box center [730, 235] width 46 height 13
click at [797, 230] on link "(5)" at bounding box center [802, 235] width 46 height 29
click at [741, 186] on link "Service Filters" at bounding box center [723, 177] width 80 height 28
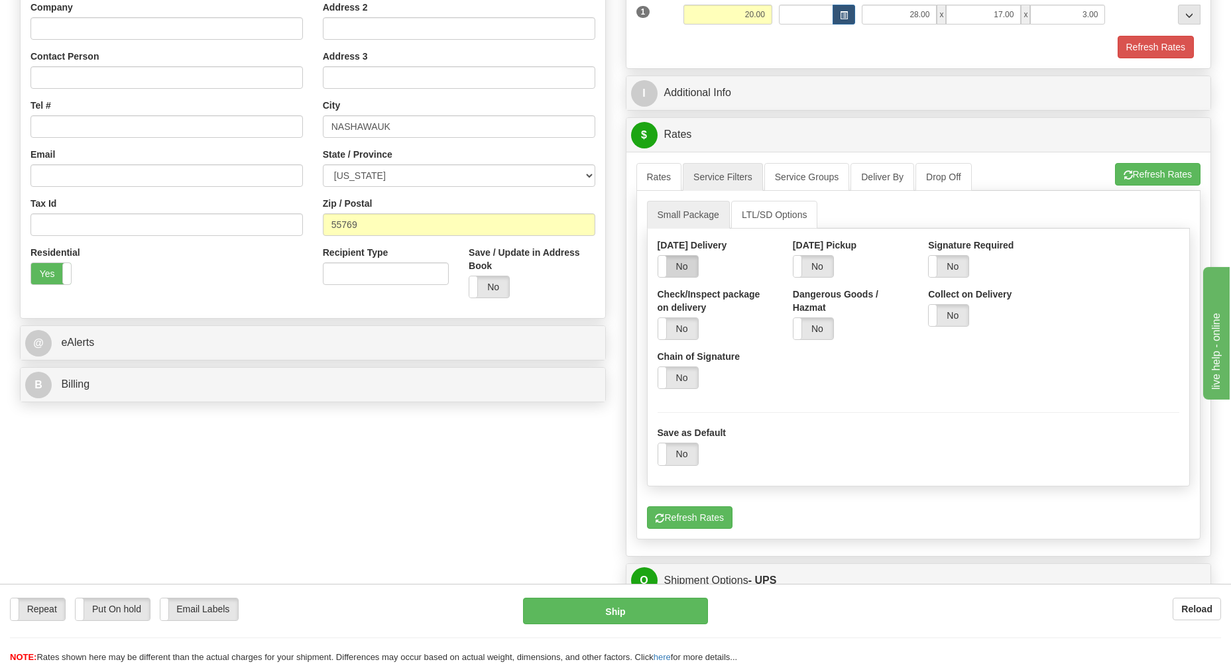
click at [684, 270] on label "No" at bounding box center [678, 266] width 40 height 21
click at [658, 186] on link "Rates" at bounding box center [659, 177] width 46 height 28
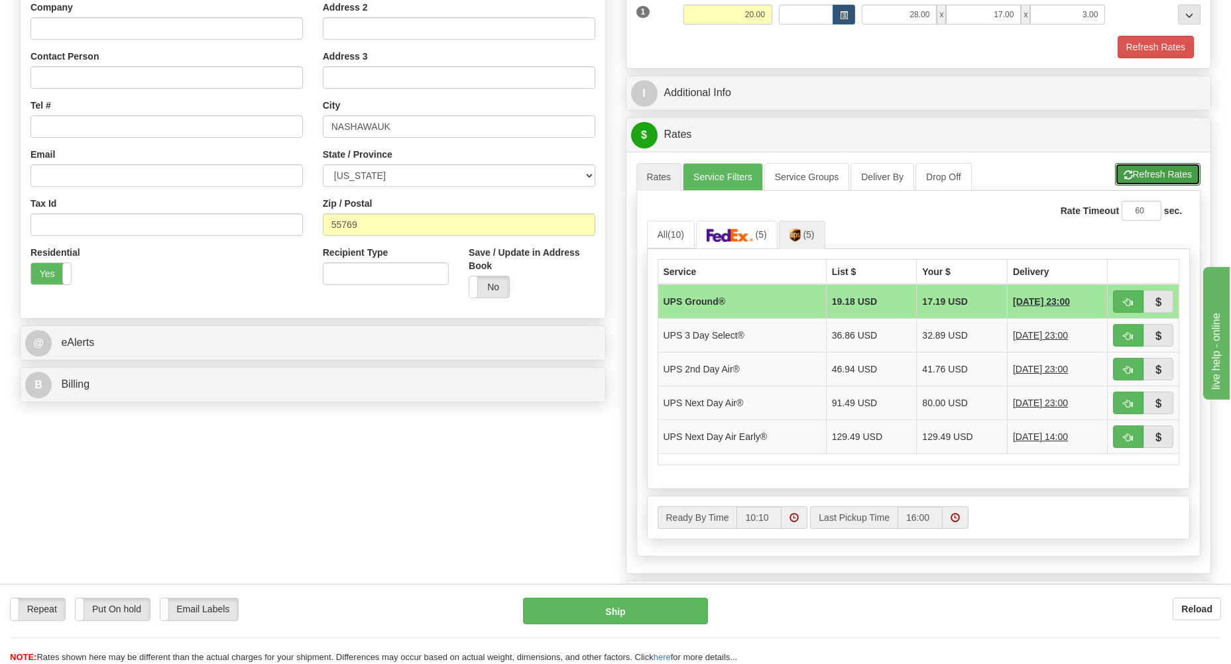
drag, startPoint x: 1131, startPoint y: 174, endPoint x: 1122, endPoint y: 178, distance: 9.5
click at [1132, 174] on button "Refresh Rates" at bounding box center [1158, 174] width 86 height 23
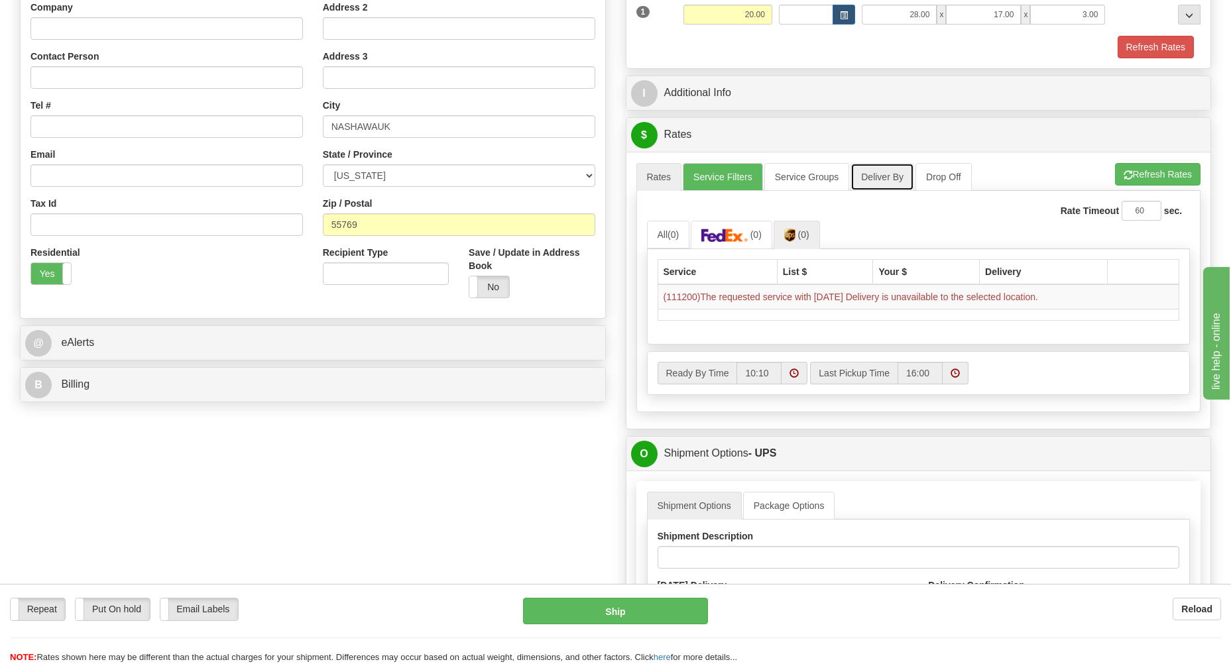
click at [876, 178] on link "Deliver By" at bounding box center [883, 177] width 64 height 28
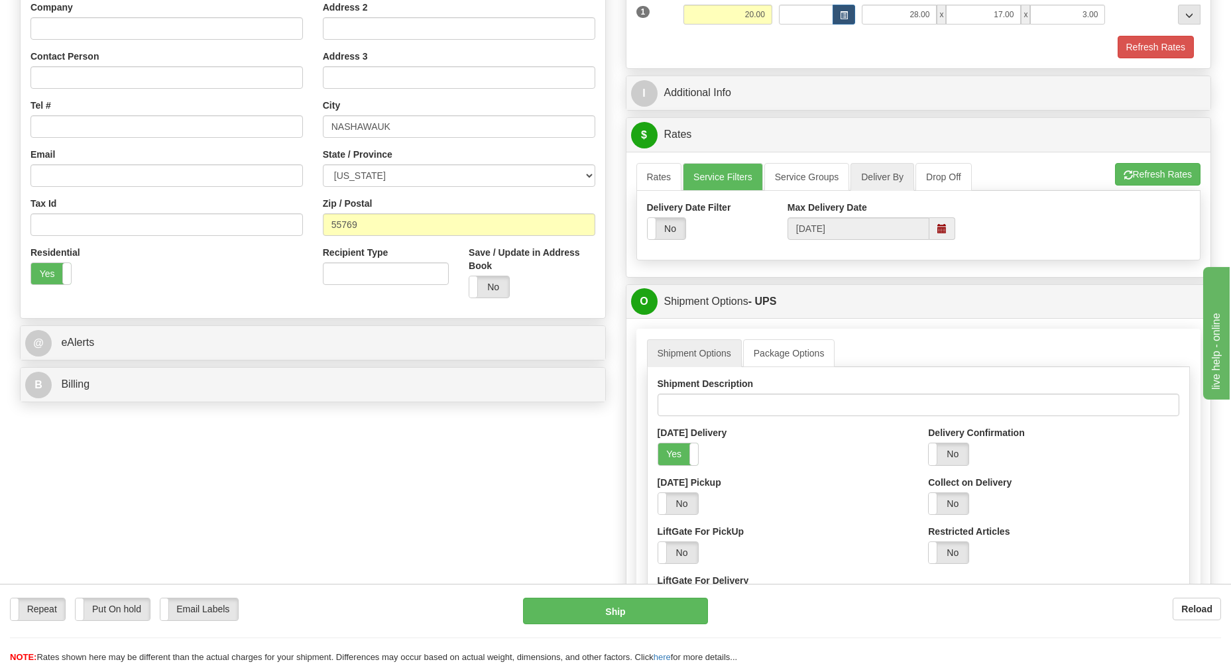
click at [1045, 229] on div "Delivery Date Filter Yes No Max Delivery Date 10/12/2025" at bounding box center [919, 225] width 564 height 49
click at [724, 180] on link "Service Filters" at bounding box center [723, 177] width 80 height 28
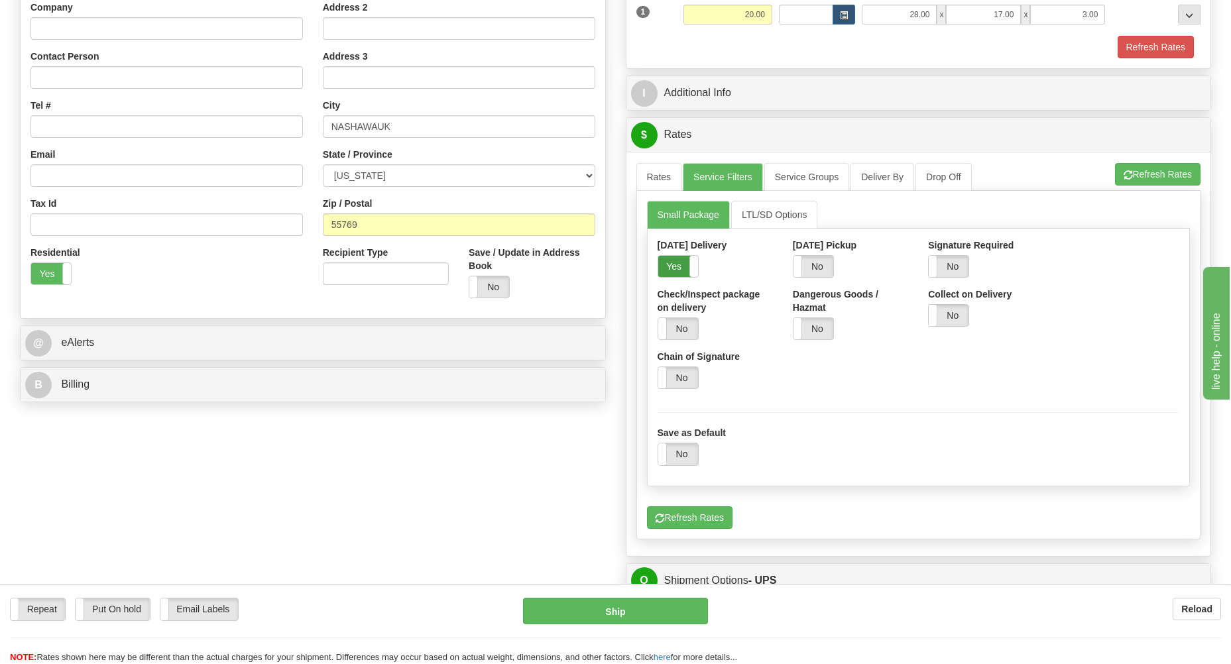
click at [668, 265] on label "Yes" at bounding box center [678, 266] width 40 height 21
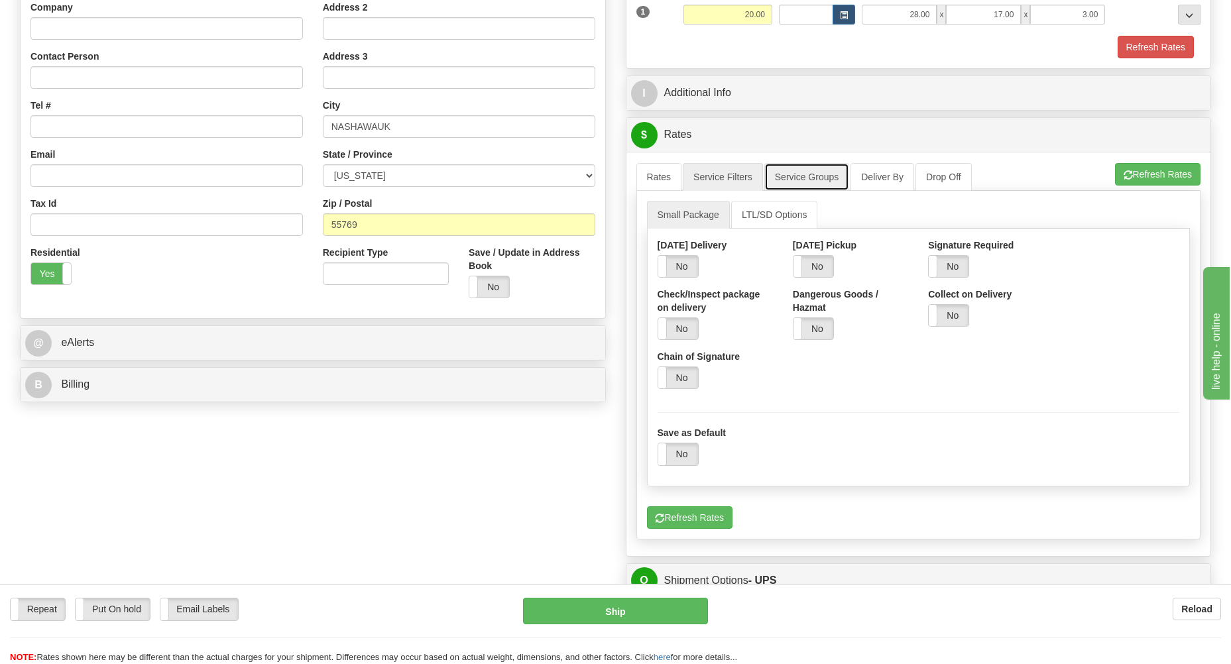
click at [788, 180] on link "Service Groups" at bounding box center [806, 177] width 85 height 28
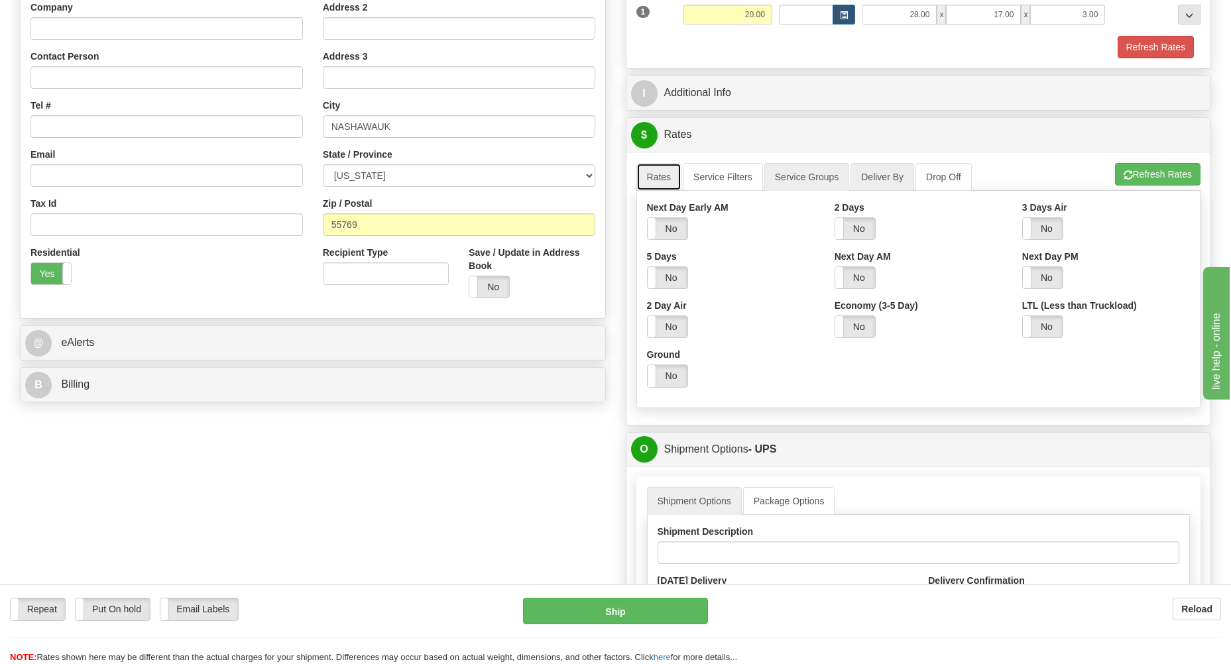
drag, startPoint x: 662, startPoint y: 180, endPoint x: 859, endPoint y: 176, distance: 196.9
click at [660, 180] on link "Rates" at bounding box center [659, 177] width 46 height 28
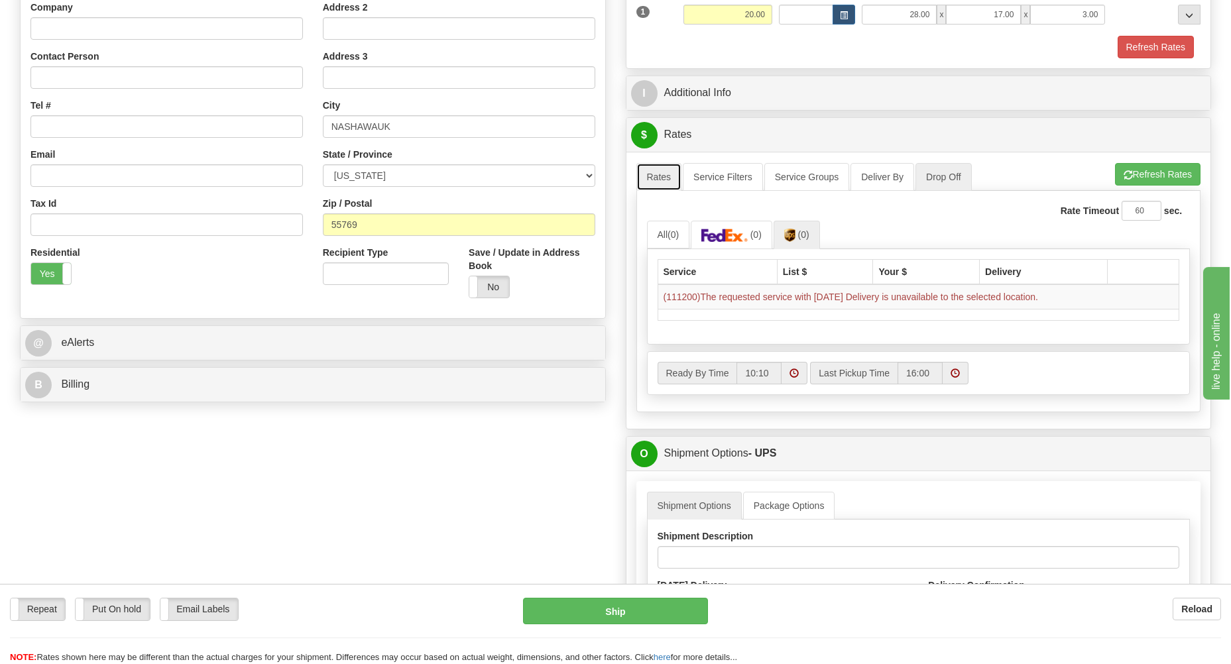
scroll to position [0, 0]
